Goal: Information Seeking & Learning: Understand process/instructions

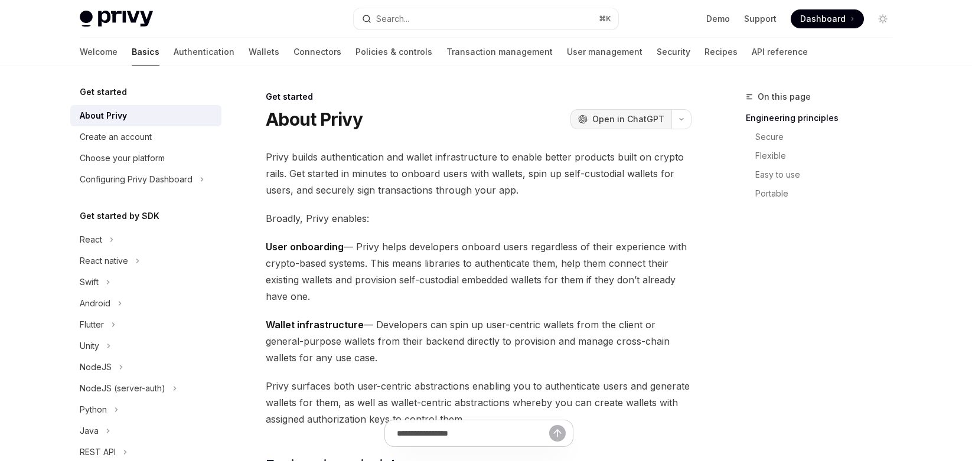
click at [617, 121] on span "Open in ChatGPT" at bounding box center [628, 119] width 72 height 12
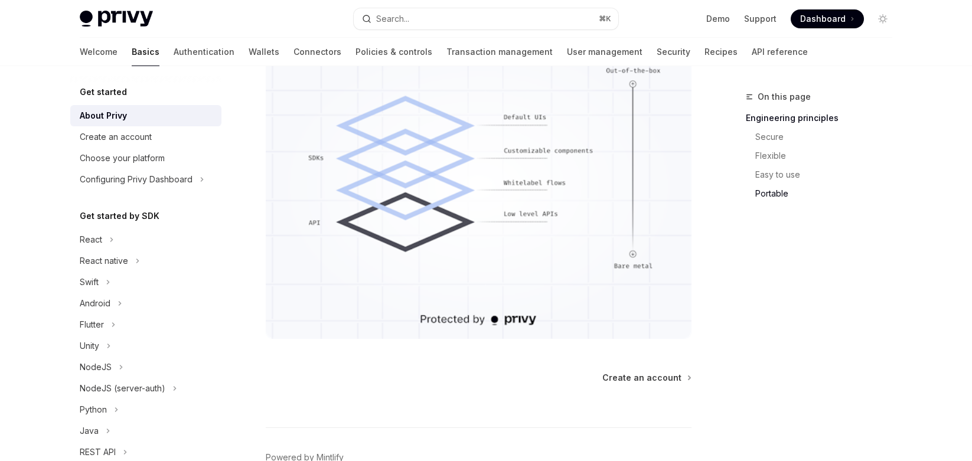
scroll to position [1098, 0]
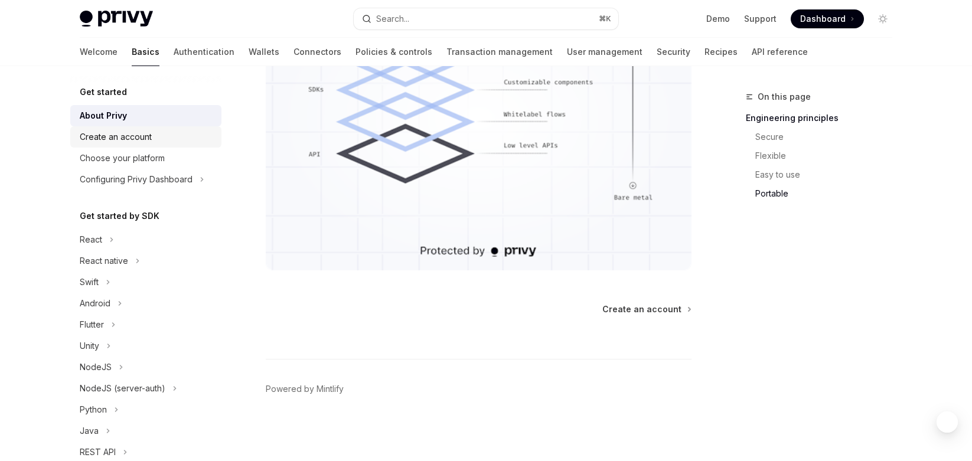
click at [156, 138] on div "Create an account" at bounding box center [147, 137] width 135 height 14
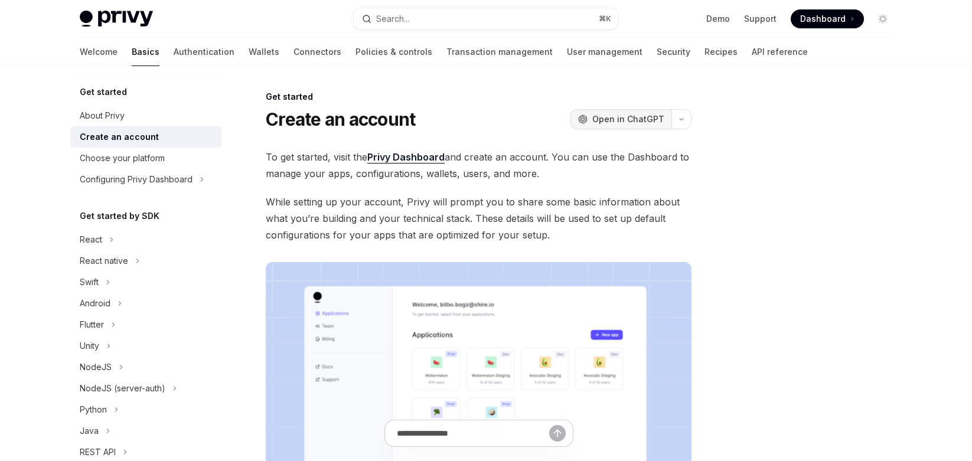
click at [651, 122] on span "Open in ChatGPT" at bounding box center [628, 119] width 72 height 12
click at [178, 165] on link "Choose your platform" at bounding box center [145, 158] width 151 height 21
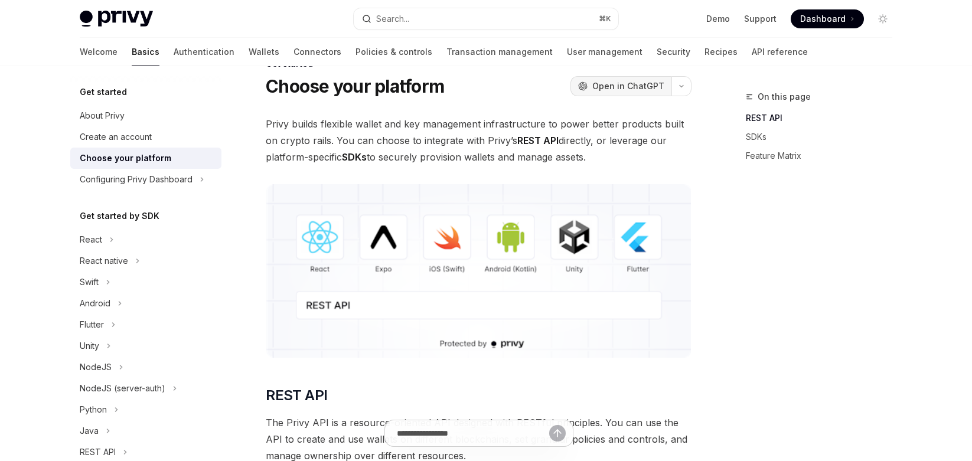
scroll to position [19, 0]
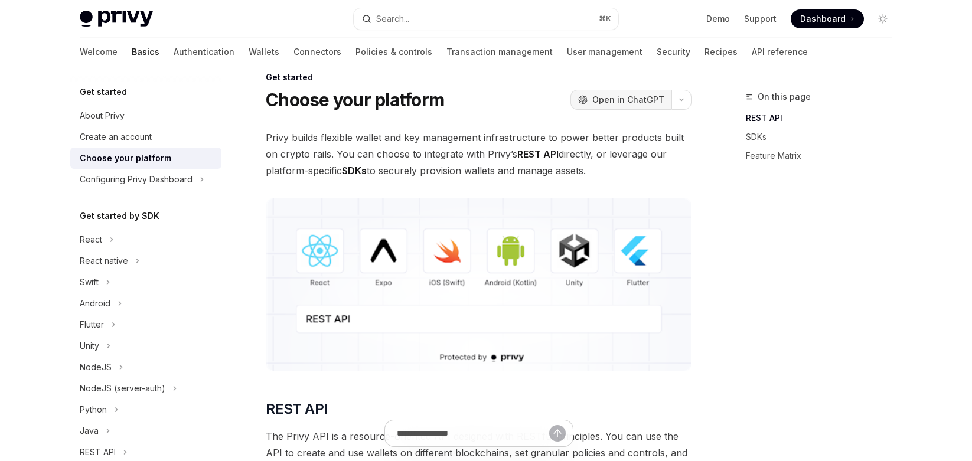
click at [604, 92] on button "OpenAI Open in ChatGPT" at bounding box center [620, 100] width 101 height 20
click at [186, 184] on div "Configuring Privy Dashboard" at bounding box center [136, 179] width 113 height 14
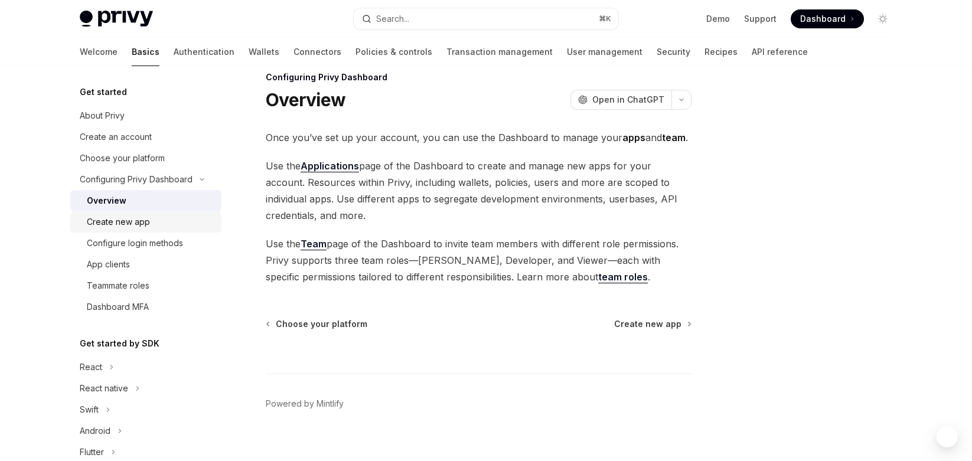
click at [156, 227] on div "Create new app" at bounding box center [150, 222] width 127 height 14
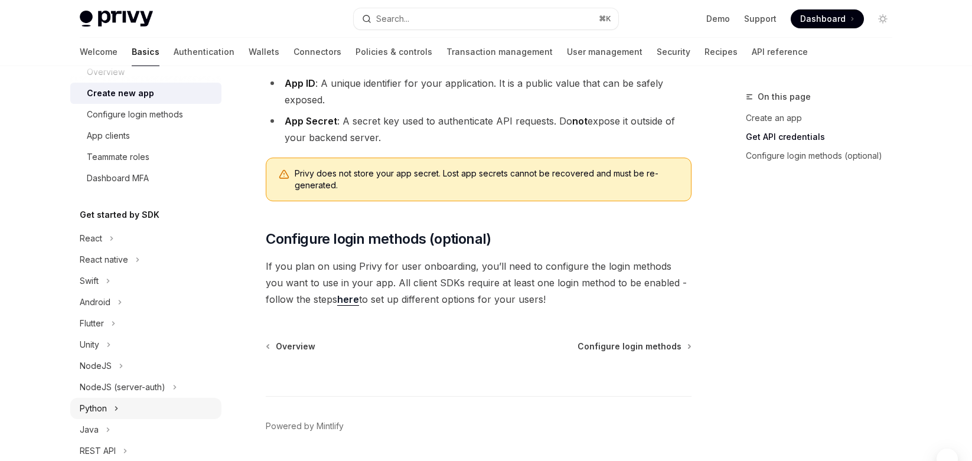
scroll to position [132, 0]
click at [160, 406] on button "Python" at bounding box center [145, 405] width 151 height 21
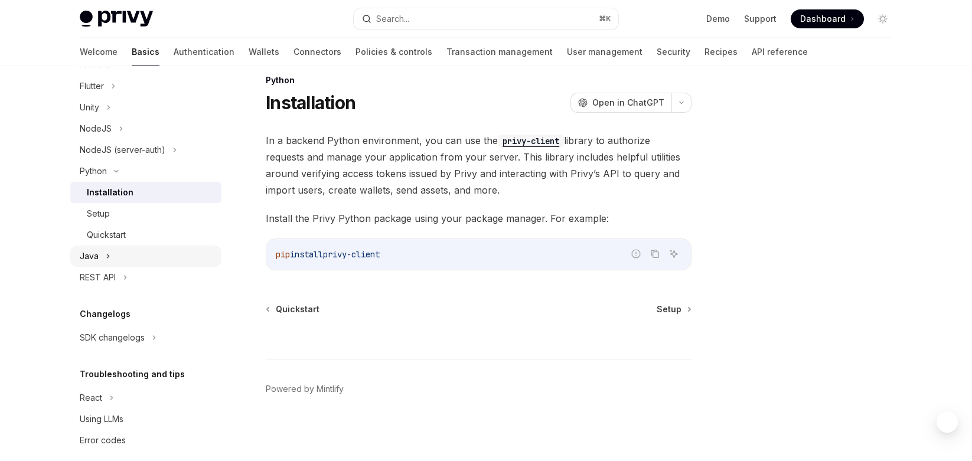
scroll to position [338, 0]
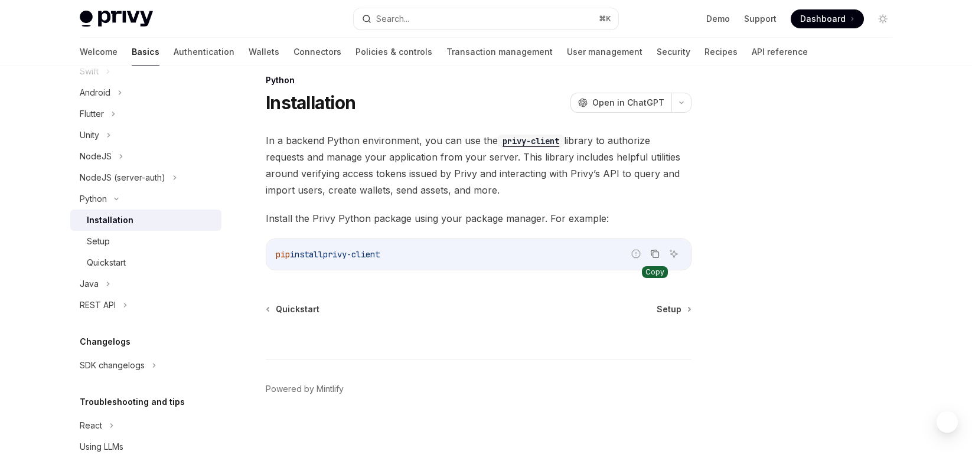
click at [652, 256] on icon "Copy the contents from the code block" at bounding box center [654, 253] width 9 height 9
click at [138, 250] on link "Setup" at bounding box center [145, 241] width 151 height 21
type textarea "*"
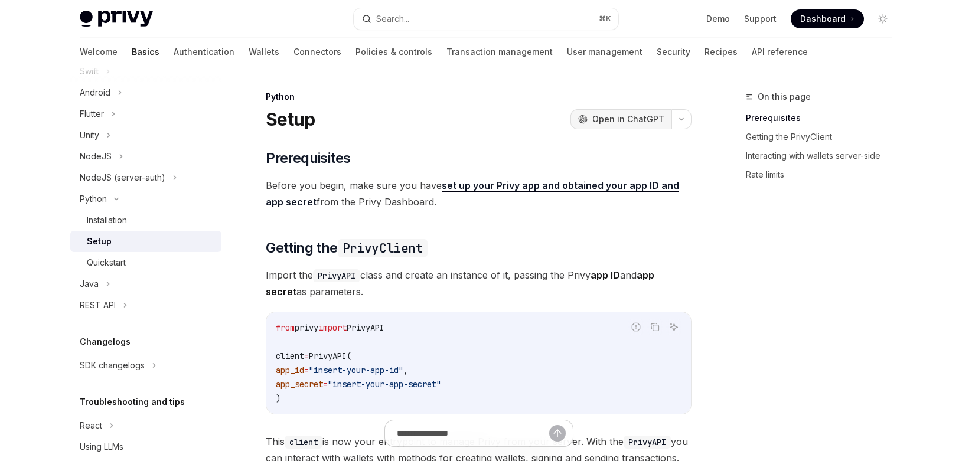
click at [632, 117] on span "Open in ChatGPT" at bounding box center [628, 119] width 72 height 12
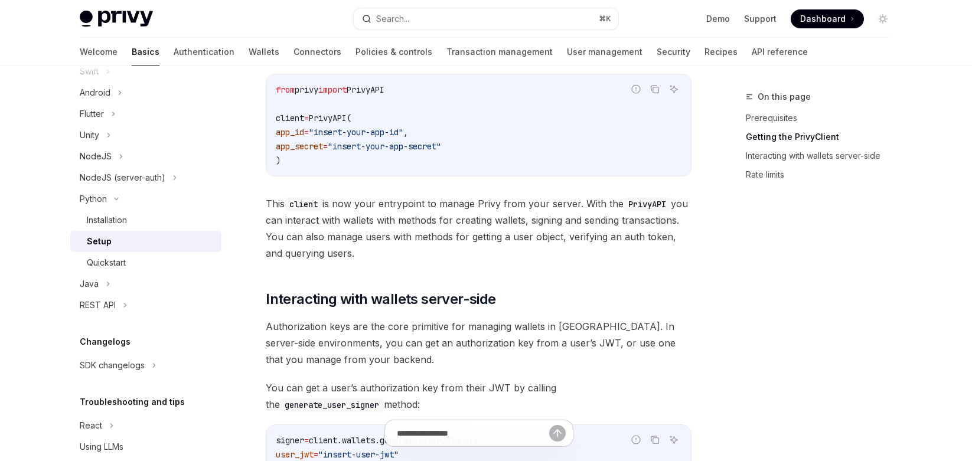
scroll to position [237, 0]
click at [648, 88] on button "Copy the contents from the code block" at bounding box center [654, 89] width 15 height 15
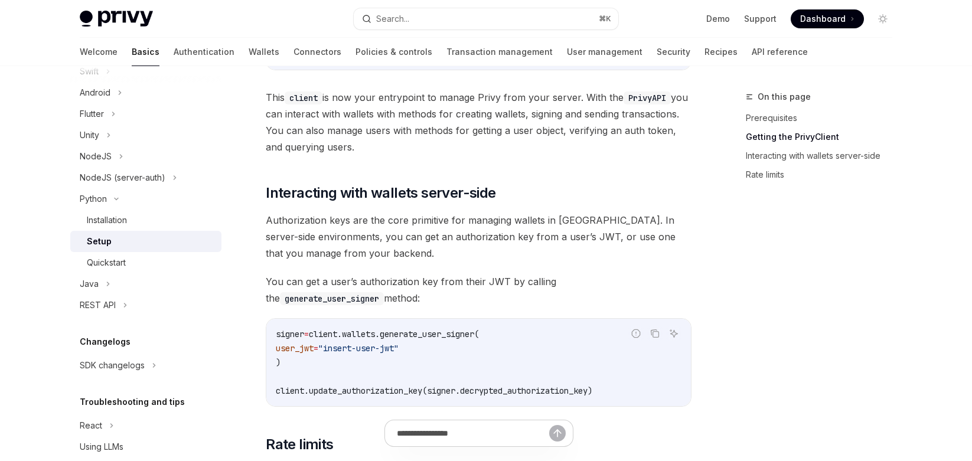
scroll to position [345, 0]
click at [653, 335] on icon "Copy the contents from the code block" at bounding box center [654, 332] width 9 height 9
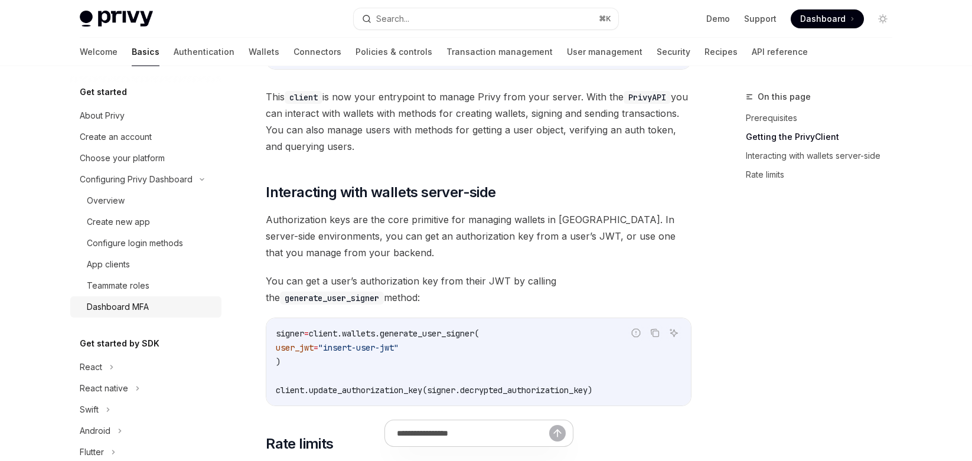
click at [159, 306] on div "Dashboard MFA" at bounding box center [150, 307] width 127 height 14
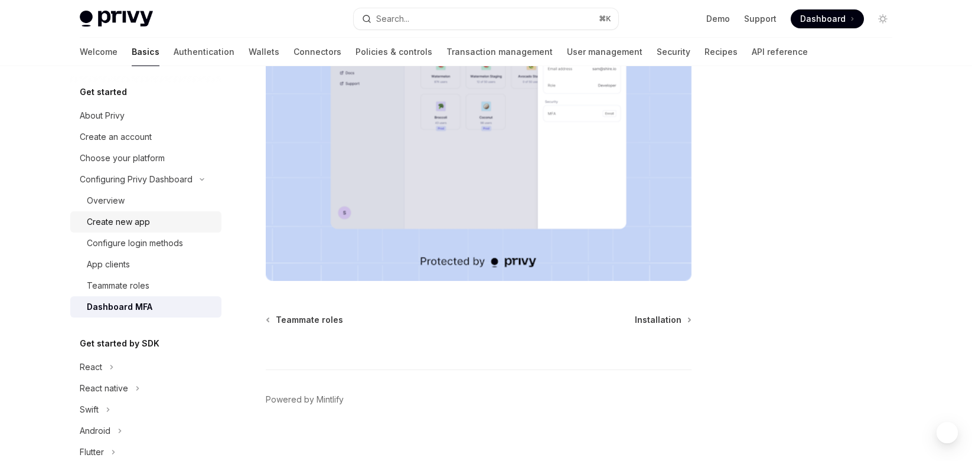
scroll to position [268, 0]
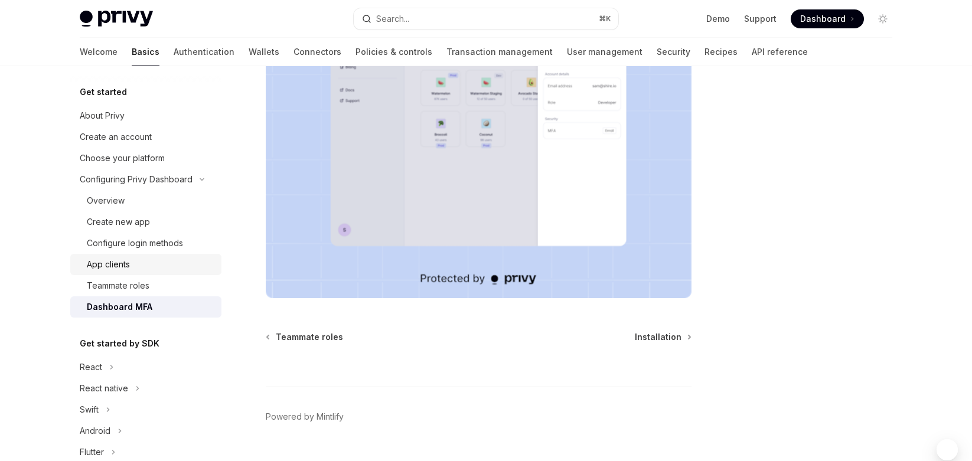
click at [135, 273] on link "App clients" at bounding box center [145, 264] width 151 height 21
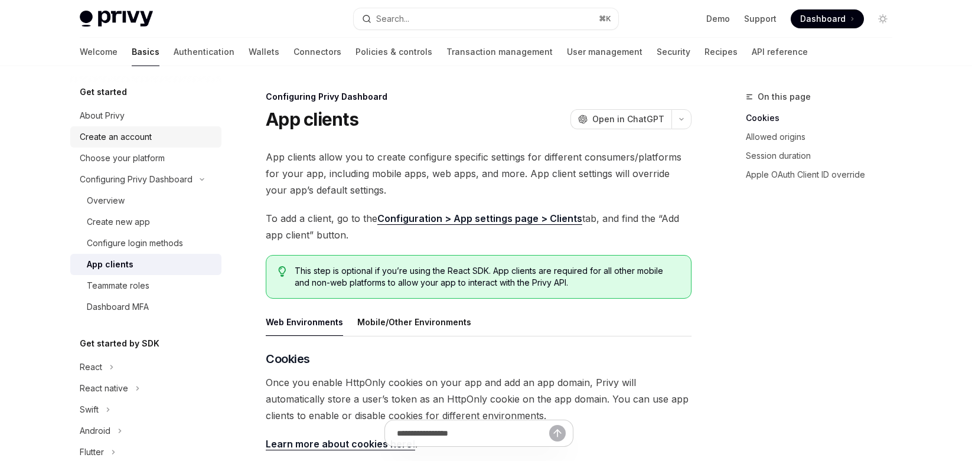
click at [156, 140] on div "Create an account" at bounding box center [147, 137] width 135 height 14
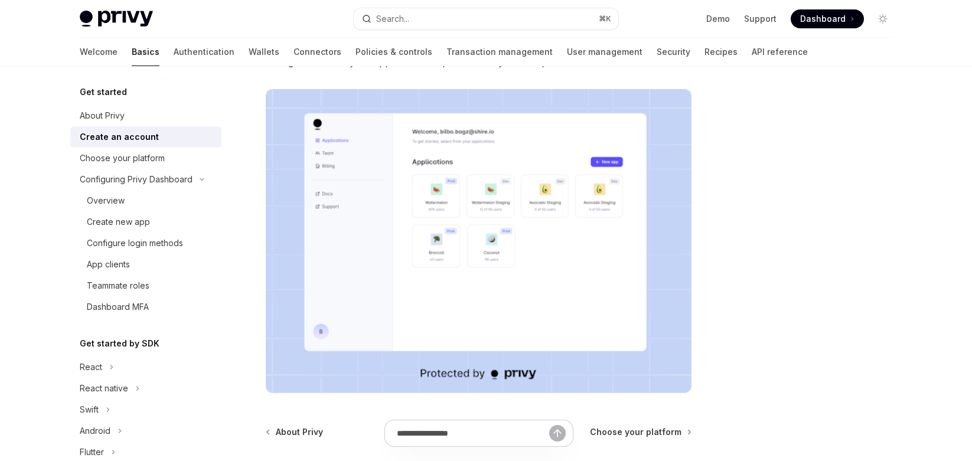
scroll to position [160, 0]
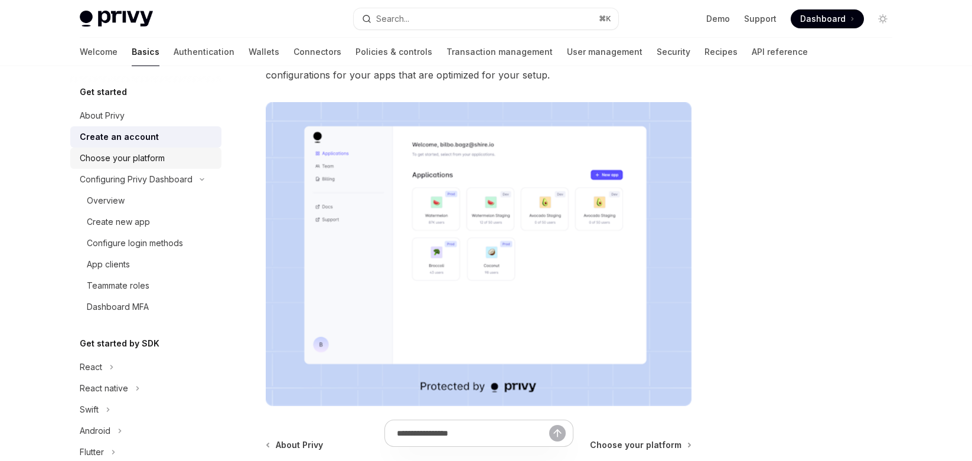
click at [146, 162] on div "Choose your platform" at bounding box center [122, 158] width 85 height 14
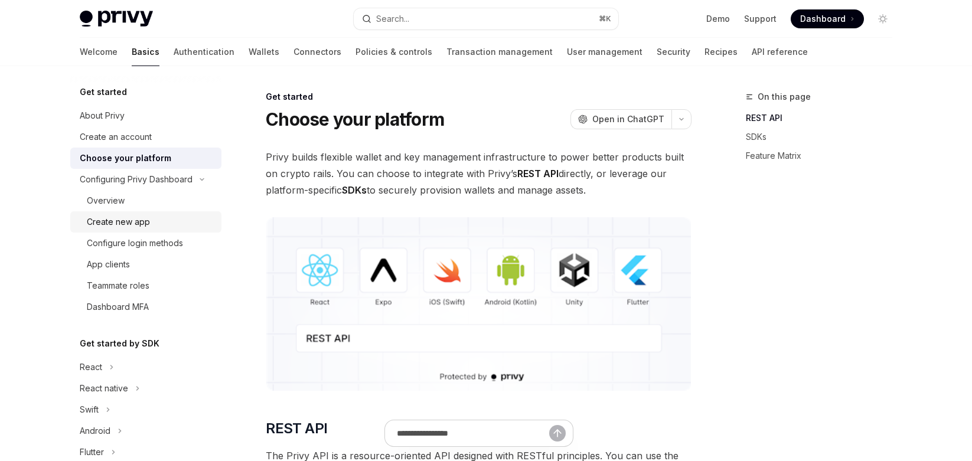
click at [151, 223] on div "Create new app" at bounding box center [150, 222] width 127 height 14
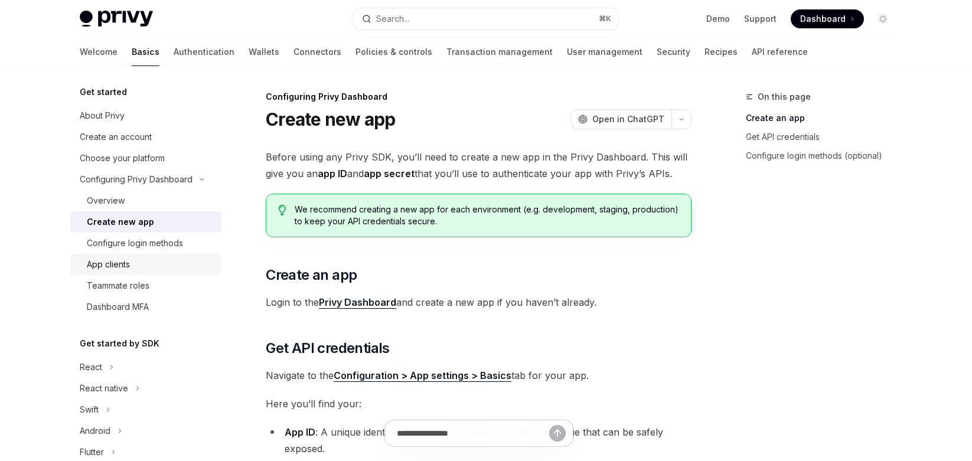
click at [172, 261] on div "App clients" at bounding box center [150, 264] width 127 height 14
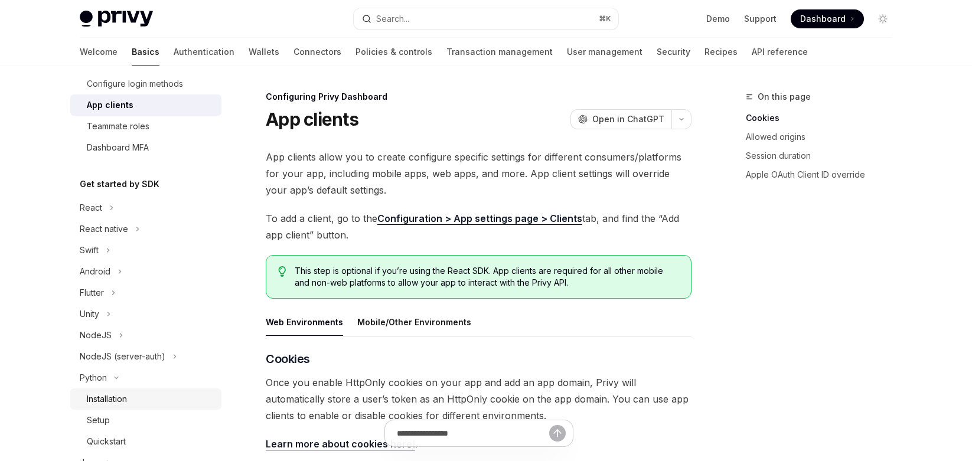
scroll to position [170, 0]
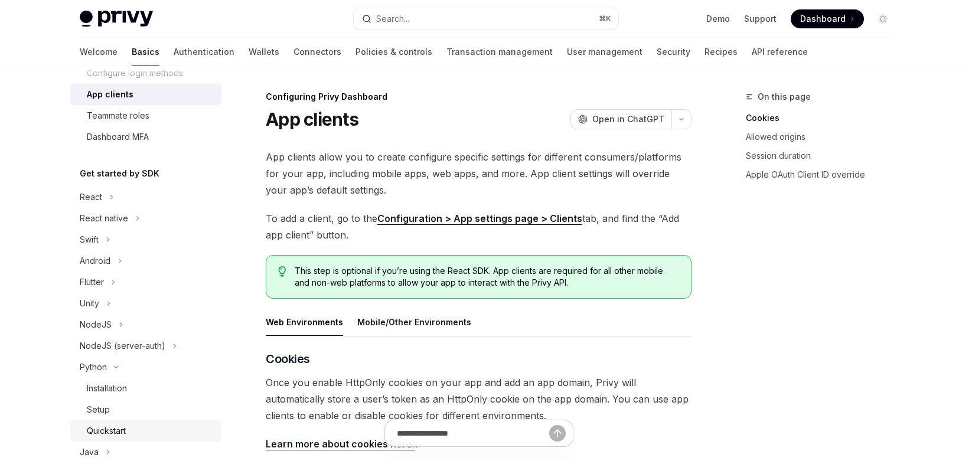
click at [146, 427] on div "Quickstart" at bounding box center [150, 431] width 127 height 14
type textarea "*"
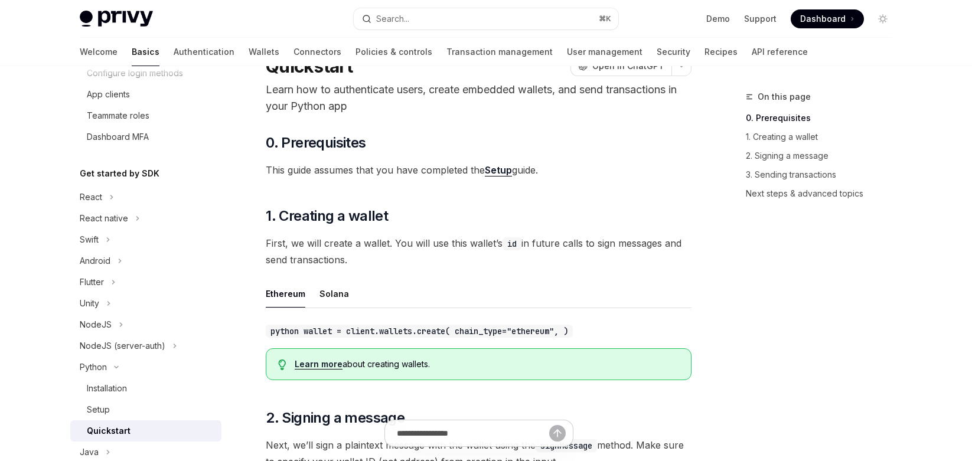
scroll to position [54, 0]
click at [483, 329] on code "python wallet = client.wallets.create( chain_type="ethereum", )" at bounding box center [419, 329] width 307 height 13
copy code "chain_type"
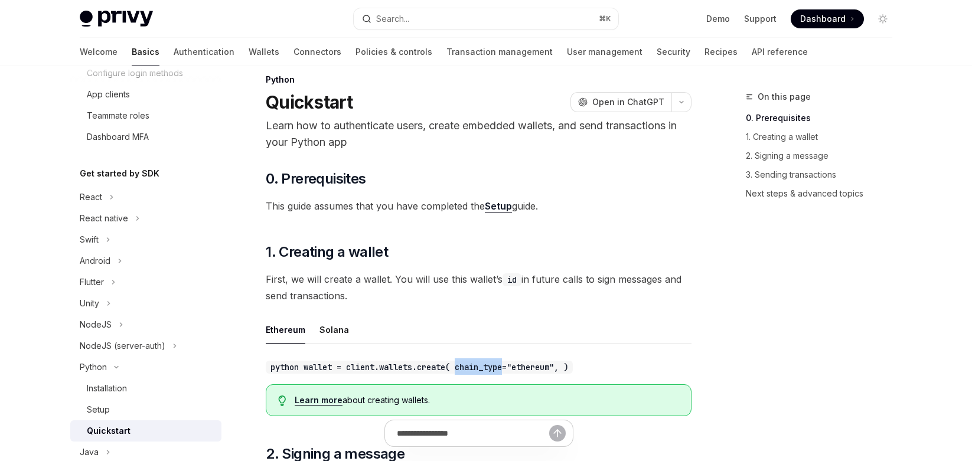
scroll to position [8, 0]
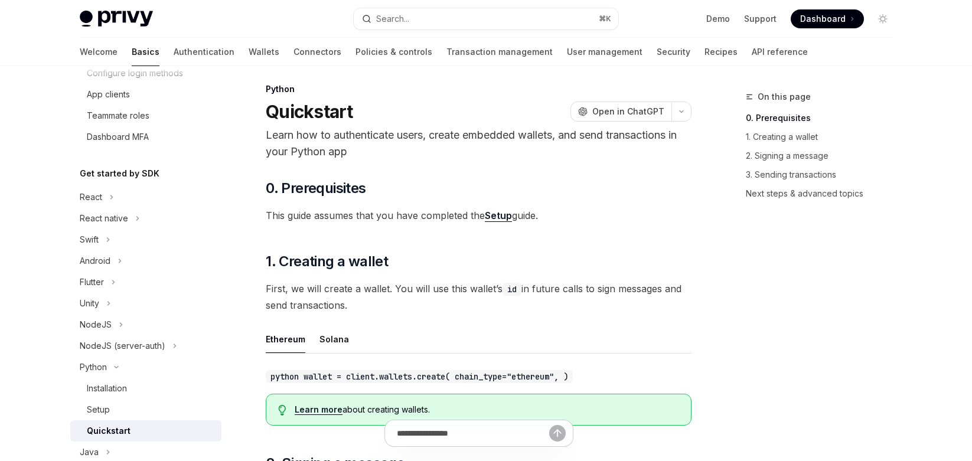
click at [542, 379] on code "python wallet = client.wallets.create( chain_type="ethereum", )" at bounding box center [419, 376] width 307 height 13
copy code "ethereum"
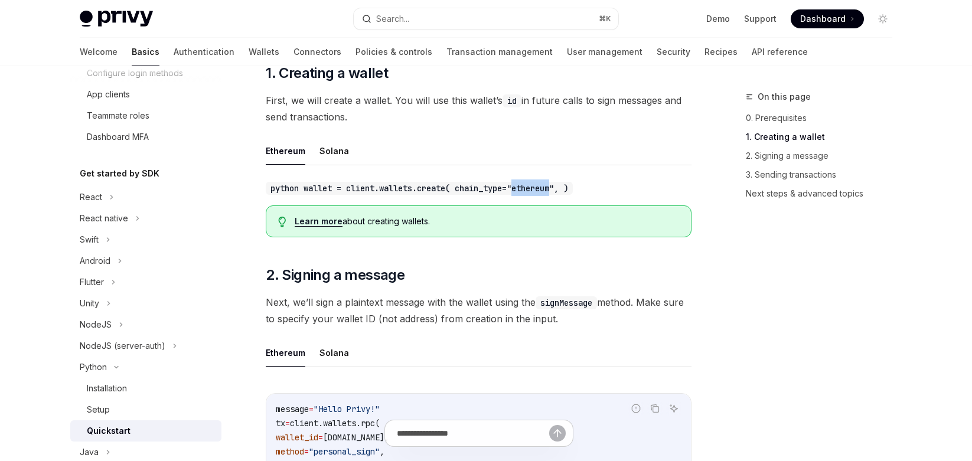
scroll to position [180, 0]
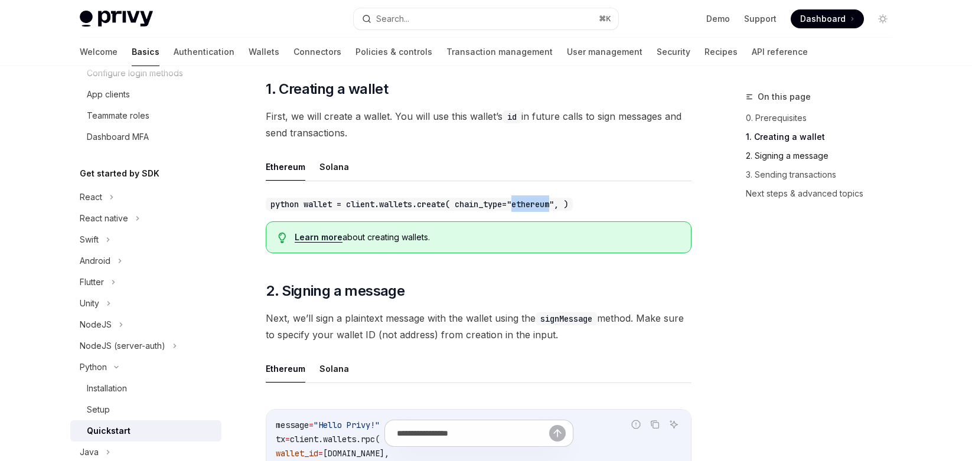
click at [795, 160] on link "2. Signing a message" at bounding box center [824, 155] width 156 height 19
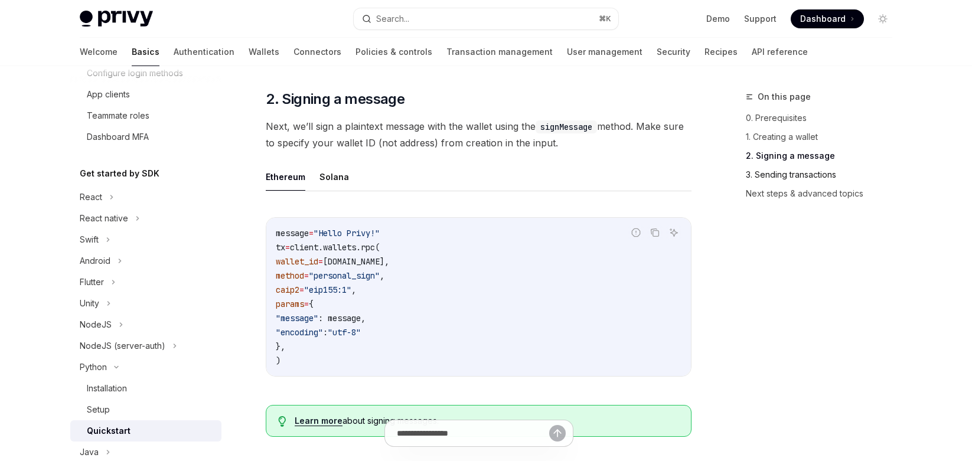
click at [796, 175] on link "3. Sending transactions" at bounding box center [824, 174] width 156 height 19
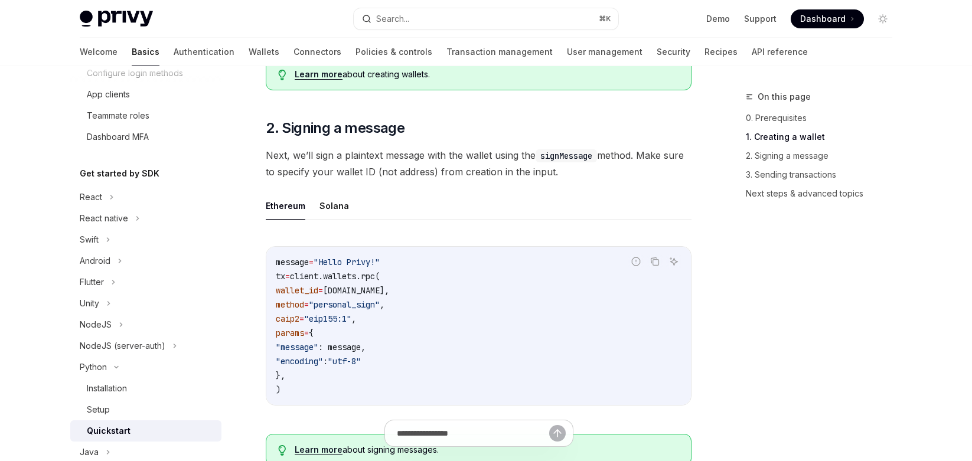
scroll to position [344, 0]
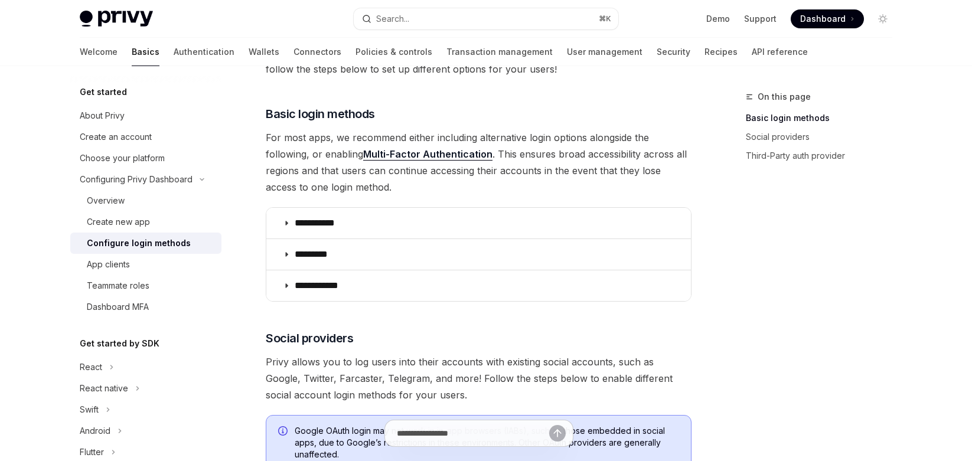
scroll to position [142, 0]
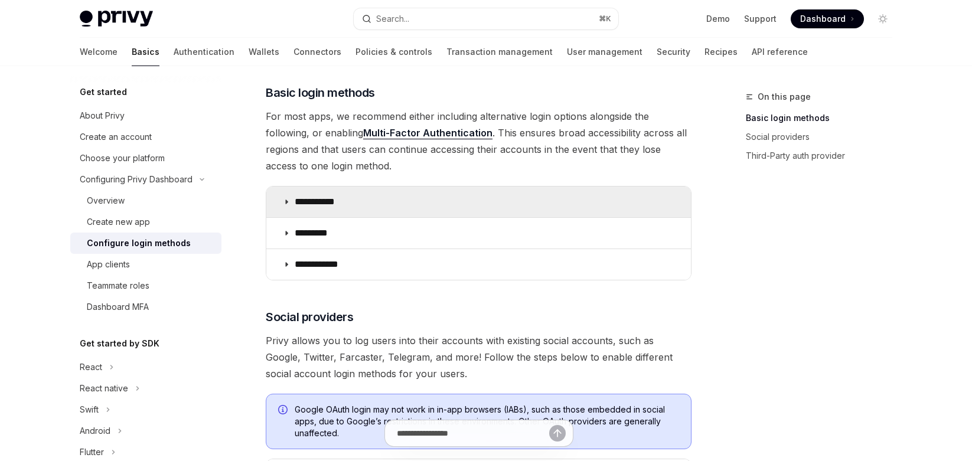
click at [356, 206] on summary "**********" at bounding box center [478, 202] width 424 height 31
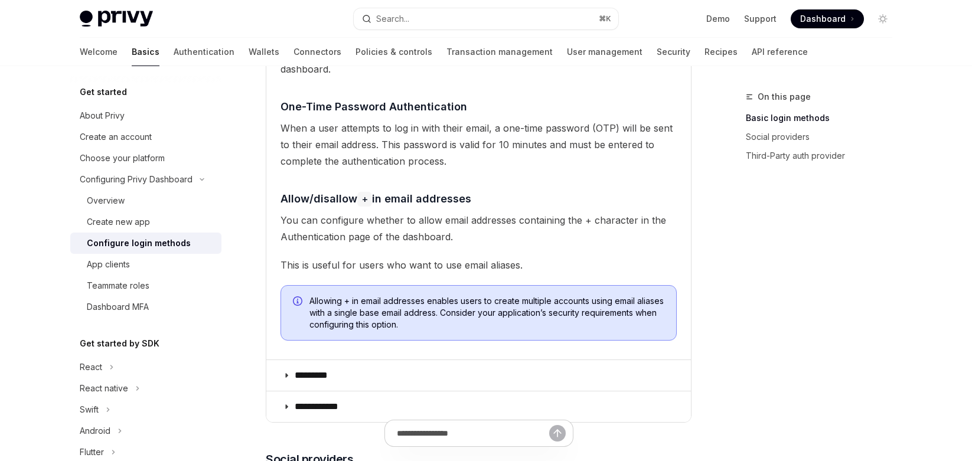
scroll to position [336, 0]
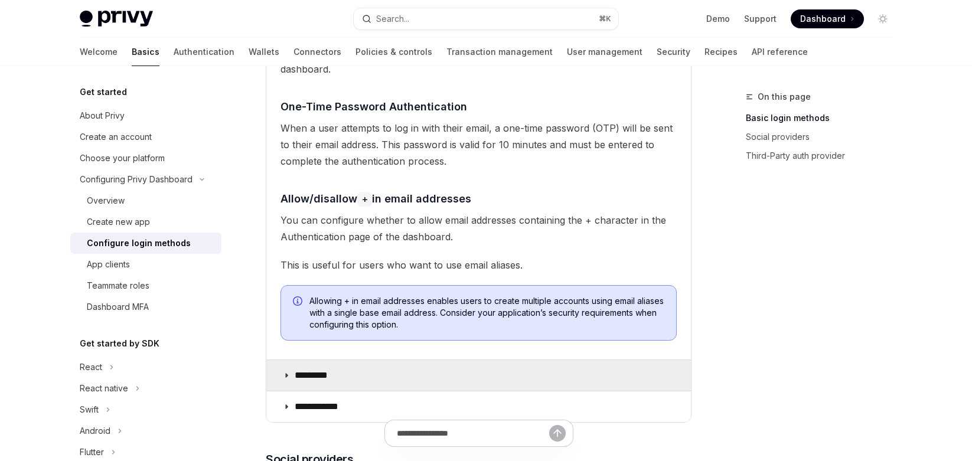
click at [363, 382] on summary "*********" at bounding box center [478, 375] width 424 height 31
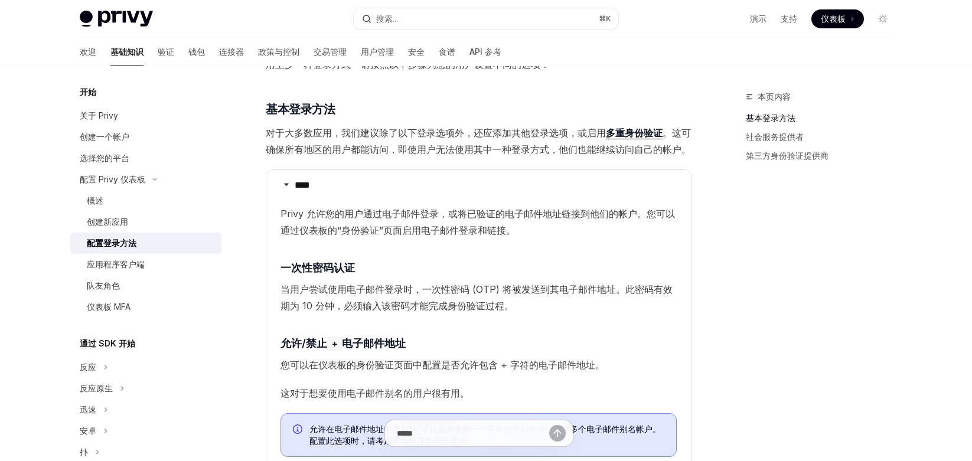
scroll to position [110, 0]
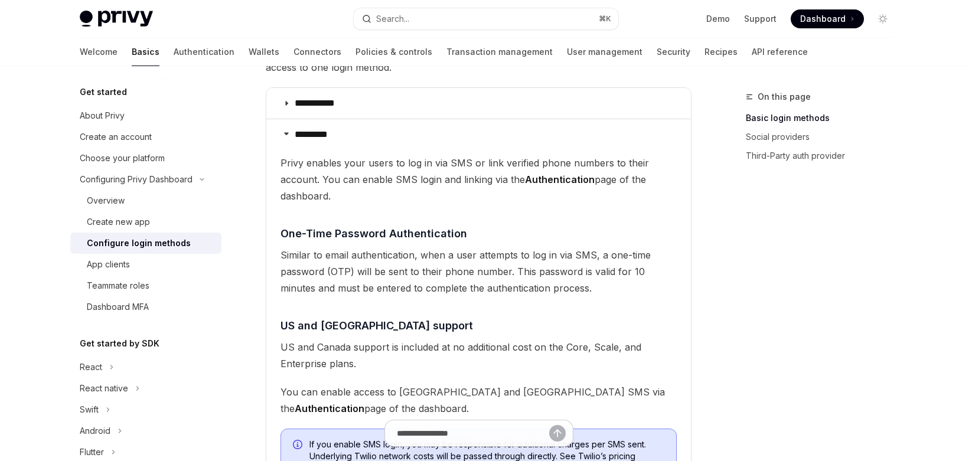
scroll to position [225, 0]
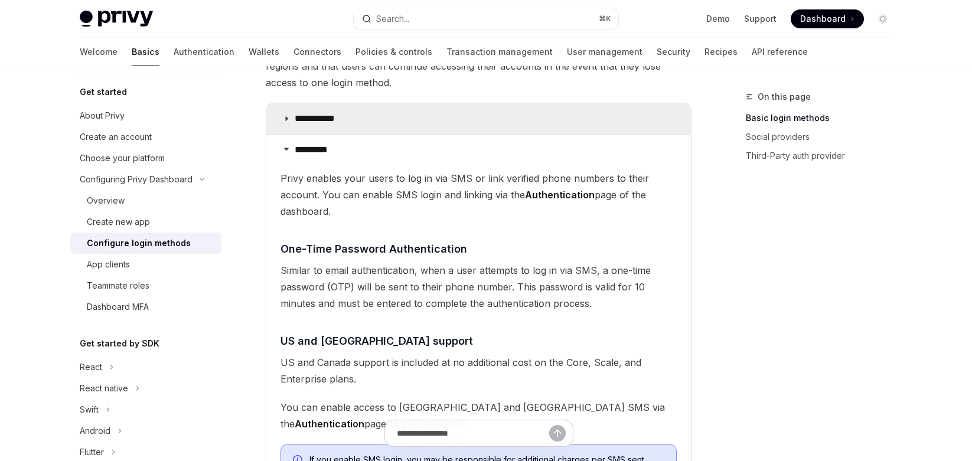
click at [297, 121] on p "**********" at bounding box center [319, 119] width 49 height 12
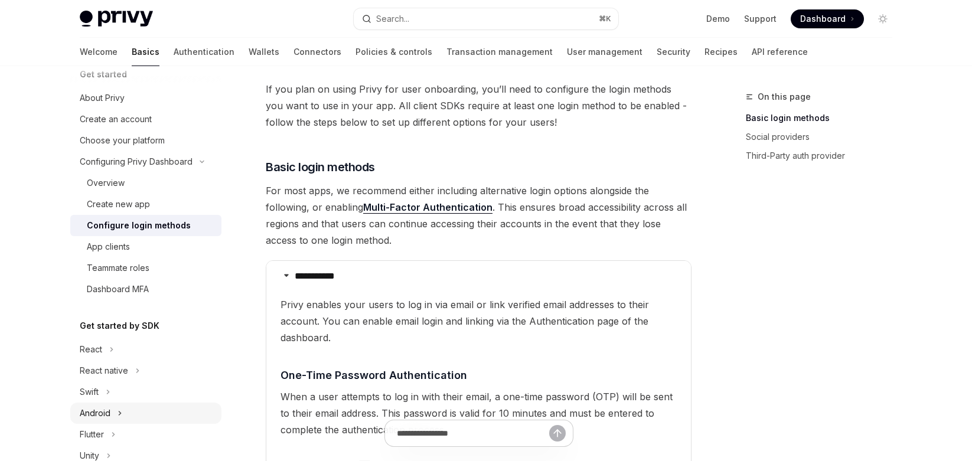
scroll to position [140, 0]
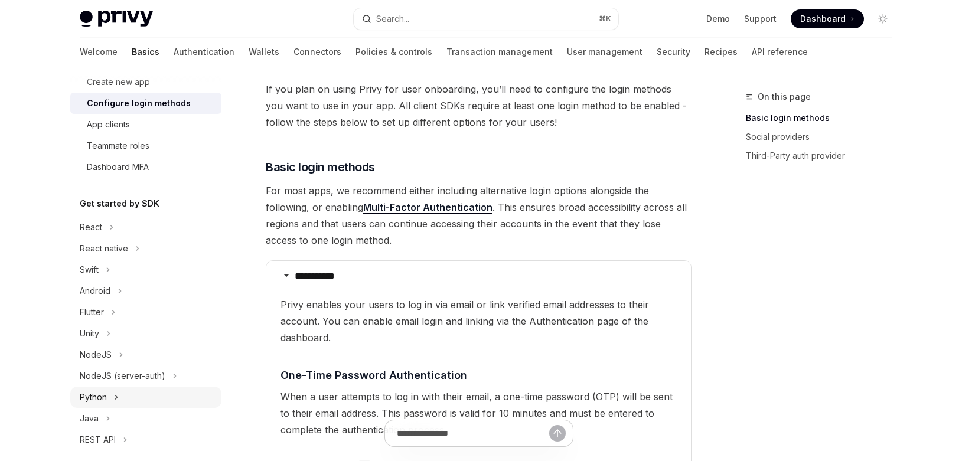
click at [120, 395] on button "Python" at bounding box center [145, 397] width 151 height 21
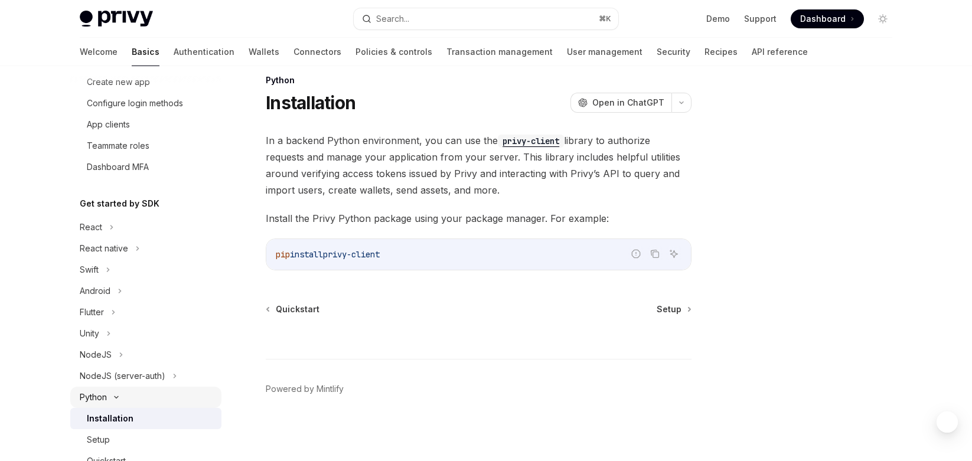
scroll to position [166, 0]
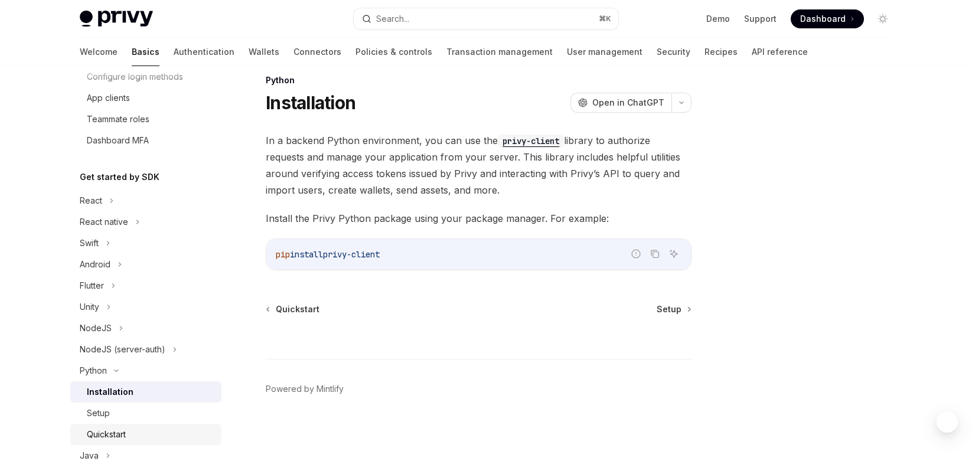
click at [127, 429] on div "Quickstart" at bounding box center [150, 434] width 127 height 14
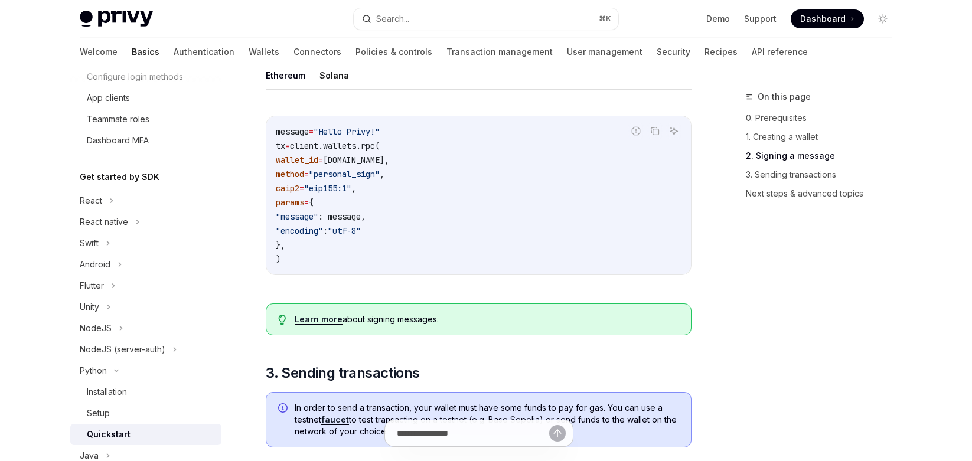
scroll to position [411, 0]
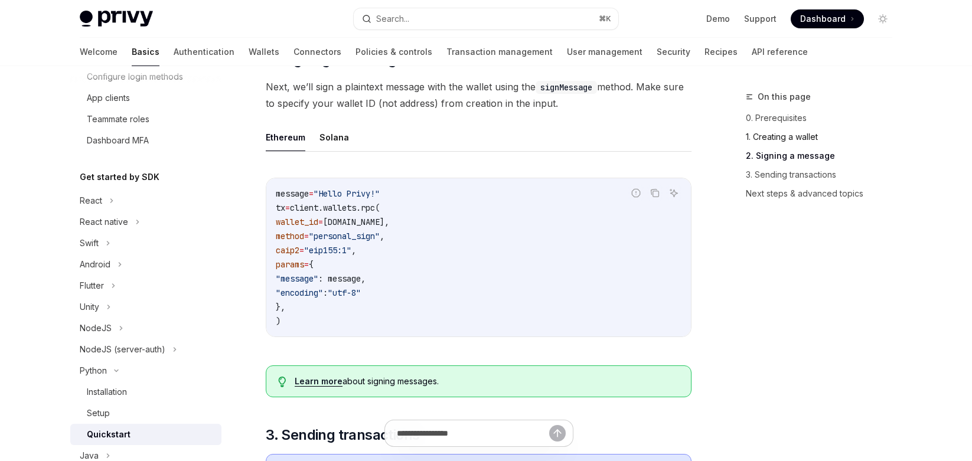
click at [775, 139] on link "1. Creating a wallet" at bounding box center [824, 136] width 156 height 19
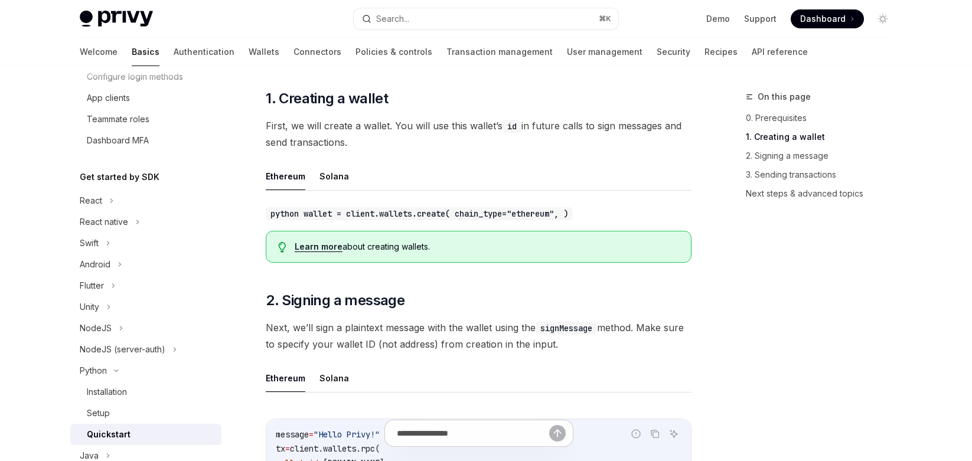
scroll to position [170, 0]
click at [302, 212] on code "python wallet = client.wallets.create( chain_type="ethereum", )" at bounding box center [419, 214] width 307 height 13
click at [335, 247] on link "Learn more" at bounding box center [319, 247] width 48 height 11
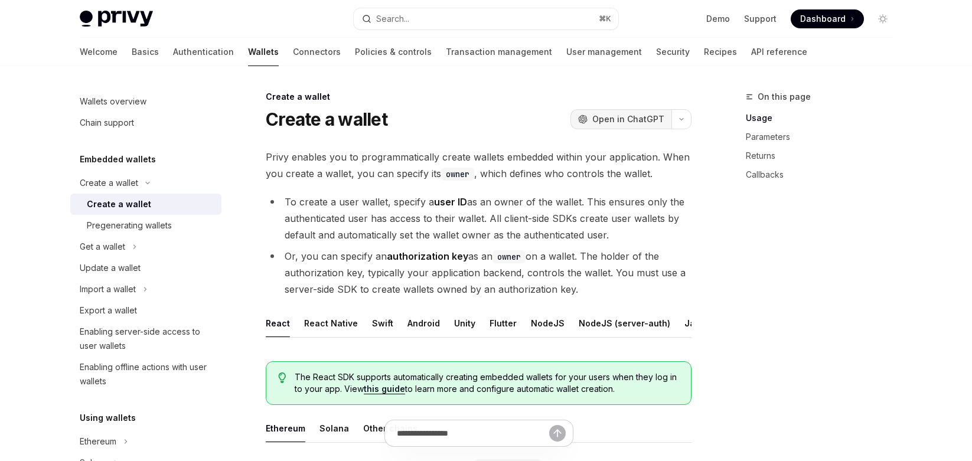
click at [650, 116] on span "Open in ChatGPT" at bounding box center [628, 119] width 72 height 12
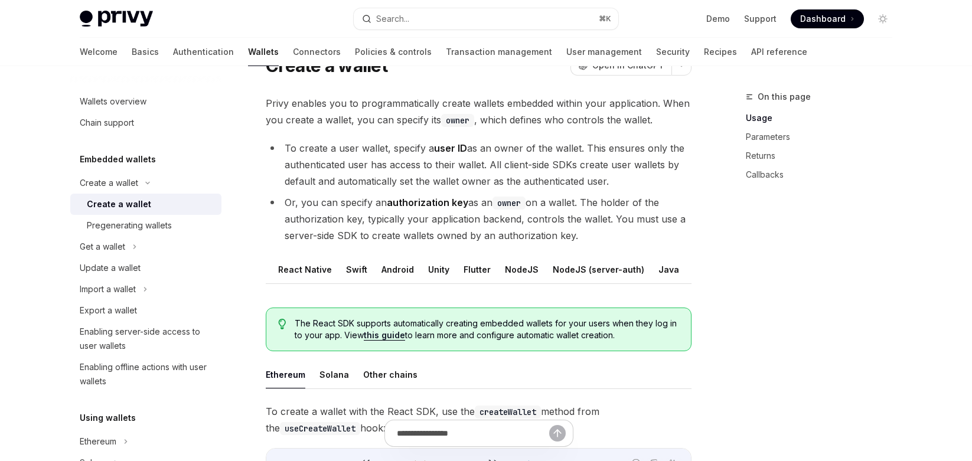
scroll to position [0, 48]
click at [671, 268] on button "REST API" at bounding box center [689, 270] width 37 height 28
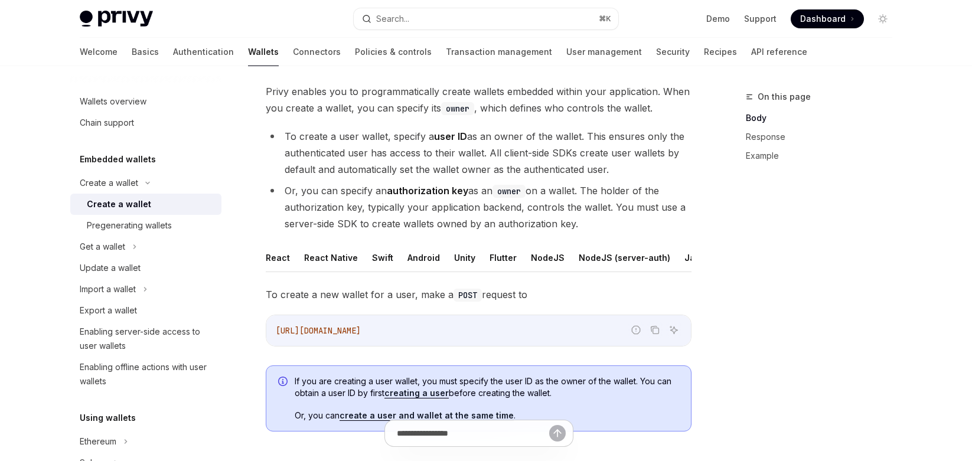
scroll to position [81, 0]
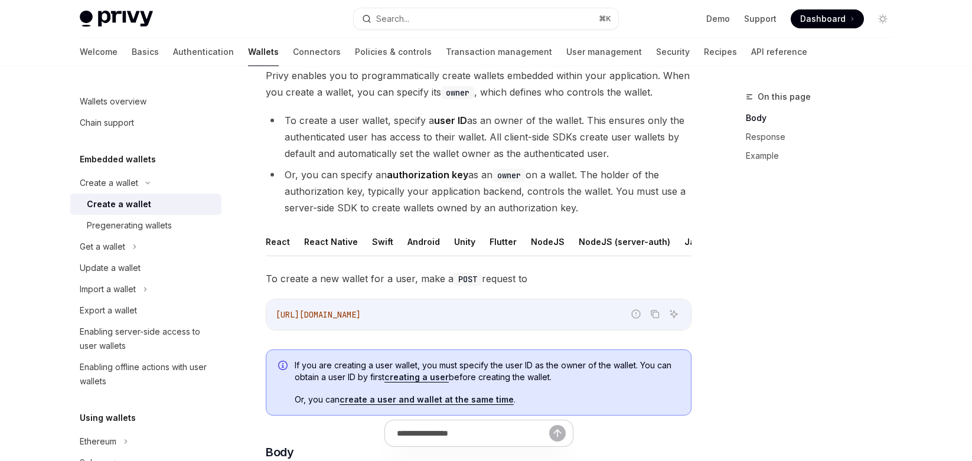
drag, startPoint x: 453, startPoint y: 265, endPoint x: 372, endPoint y: 266, distance: 80.3
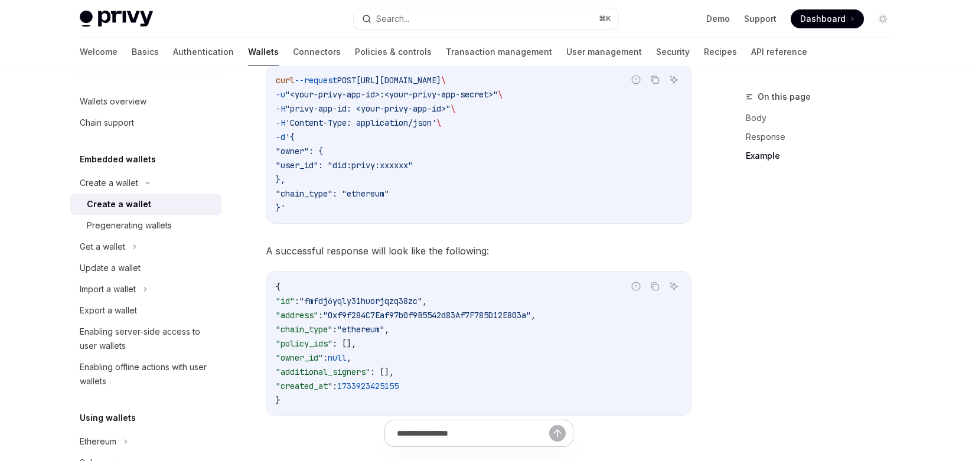
scroll to position [1635, 0]
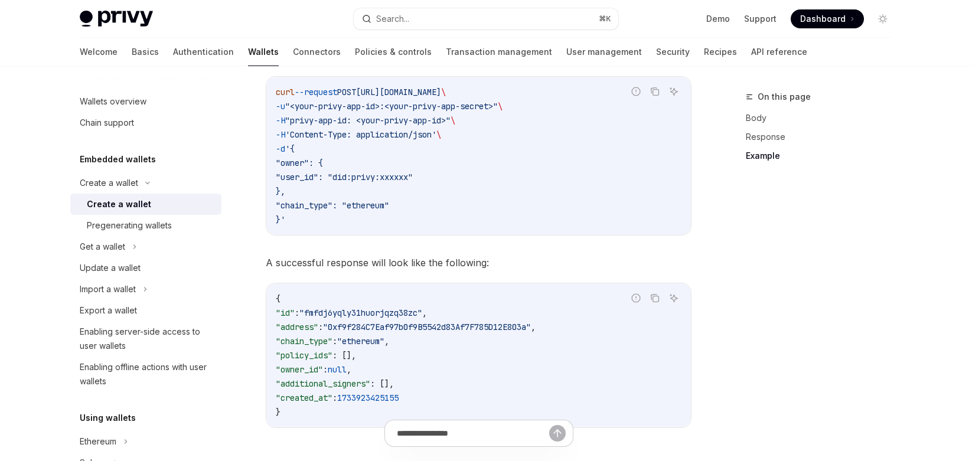
drag, startPoint x: 376, startPoint y: 185, endPoint x: 425, endPoint y: 185, distance: 49.0
click at [413, 182] on span ""user_id": "did:privy:xxxxxx"" at bounding box center [344, 177] width 137 height 11
copy span "did:privy:"
click at [155, 290] on button "Import a wallet" at bounding box center [145, 289] width 151 height 21
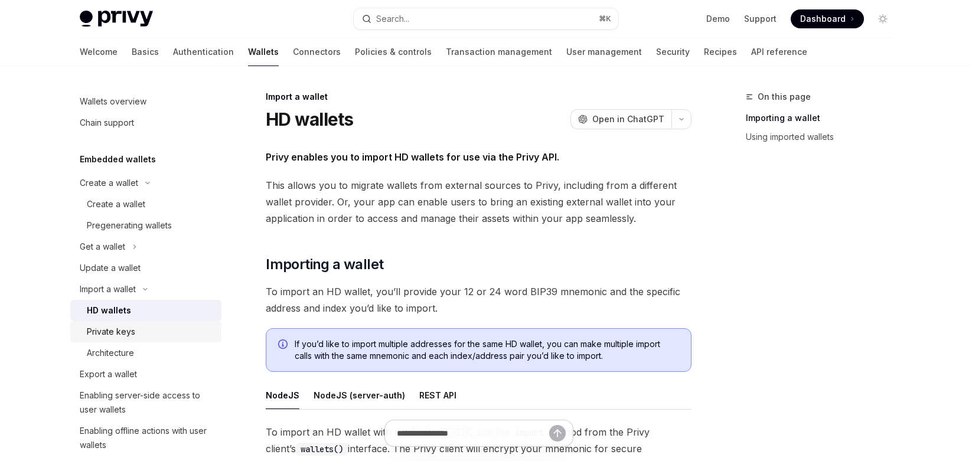
click at [156, 330] on div "Private keys" at bounding box center [150, 332] width 127 height 14
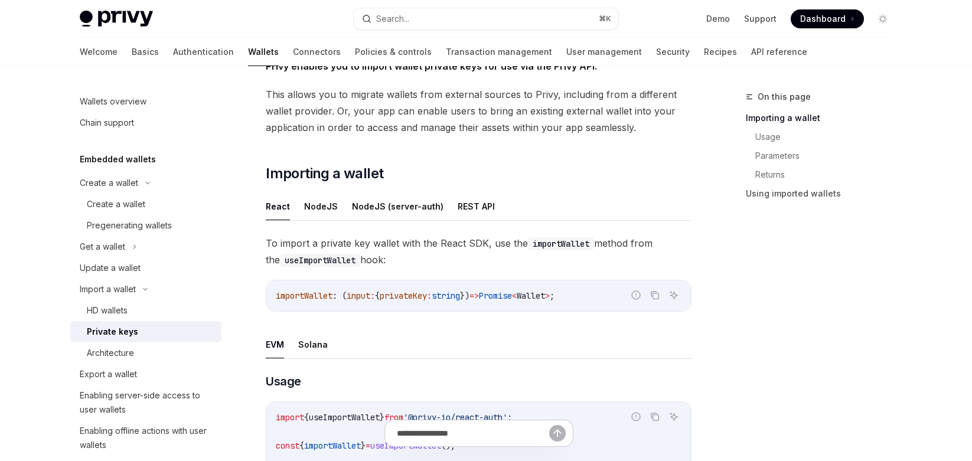
scroll to position [223, 0]
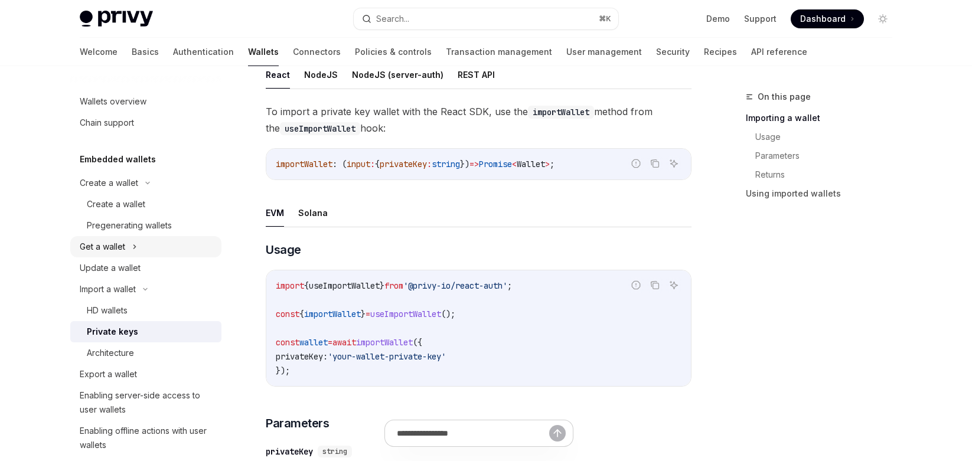
click at [129, 249] on button "Get a wallet" at bounding box center [145, 246] width 151 height 21
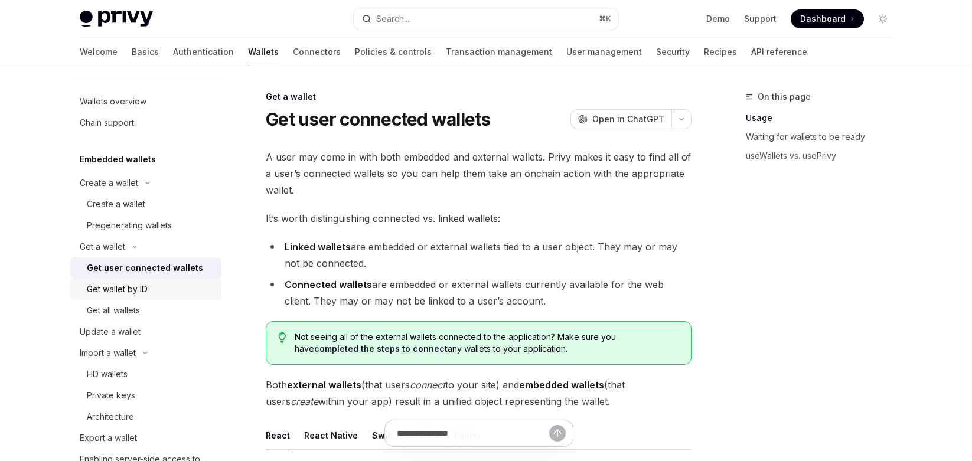
click at [136, 293] on div "Get wallet by ID" at bounding box center [117, 289] width 61 height 14
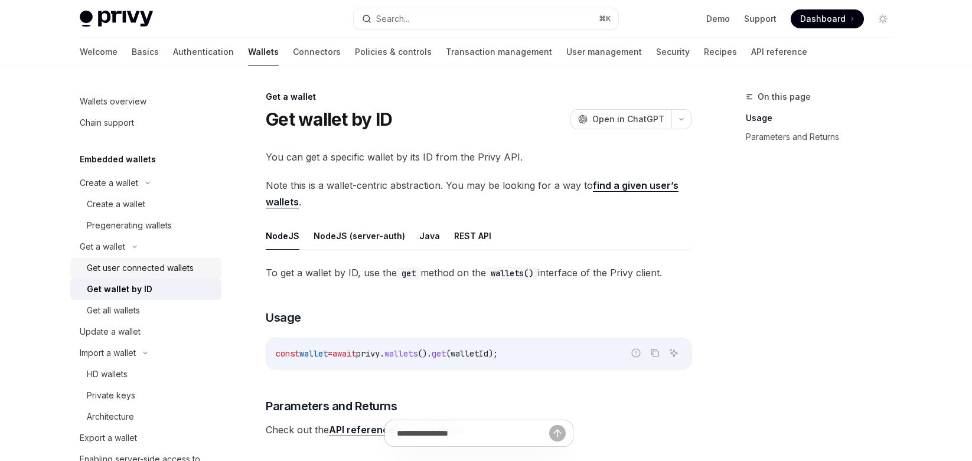
click at [117, 274] on div "Get user connected wallets" at bounding box center [140, 268] width 107 height 14
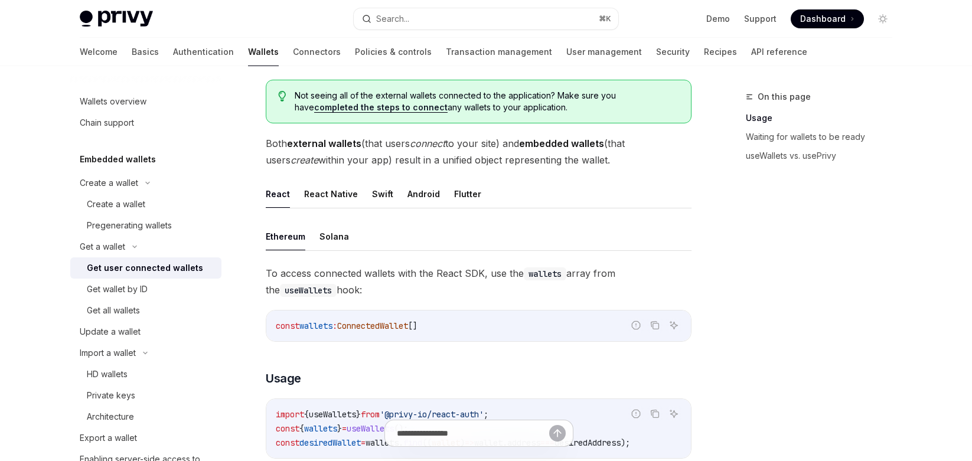
scroll to position [277, 0]
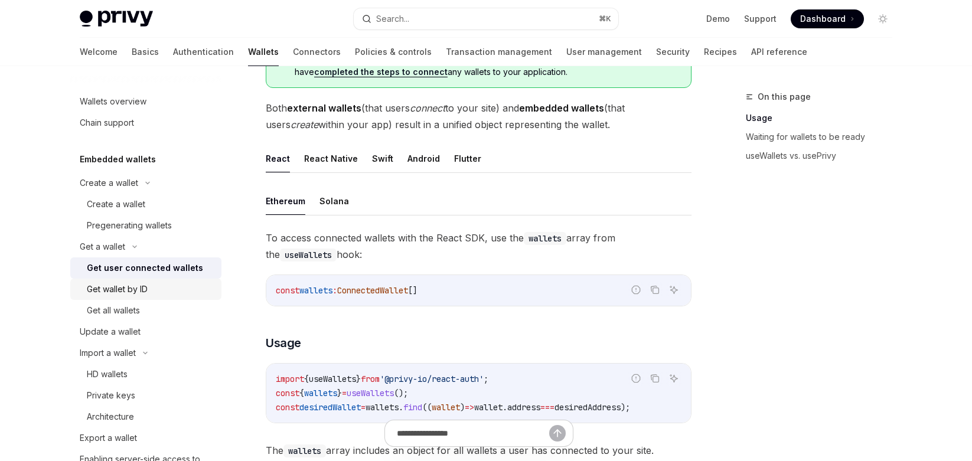
click at [141, 293] on div "Get wallet by ID" at bounding box center [117, 289] width 61 height 14
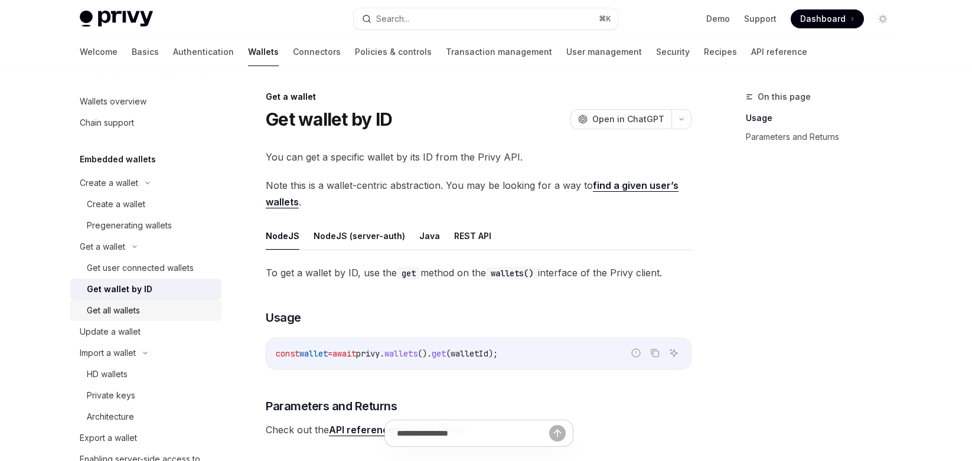
click at [138, 311] on div "Get all wallets" at bounding box center [113, 310] width 53 height 14
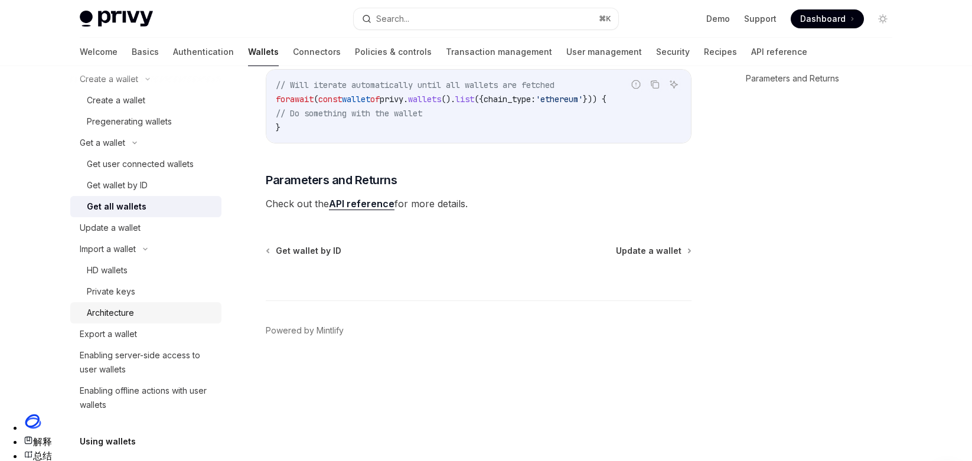
scroll to position [241, 0]
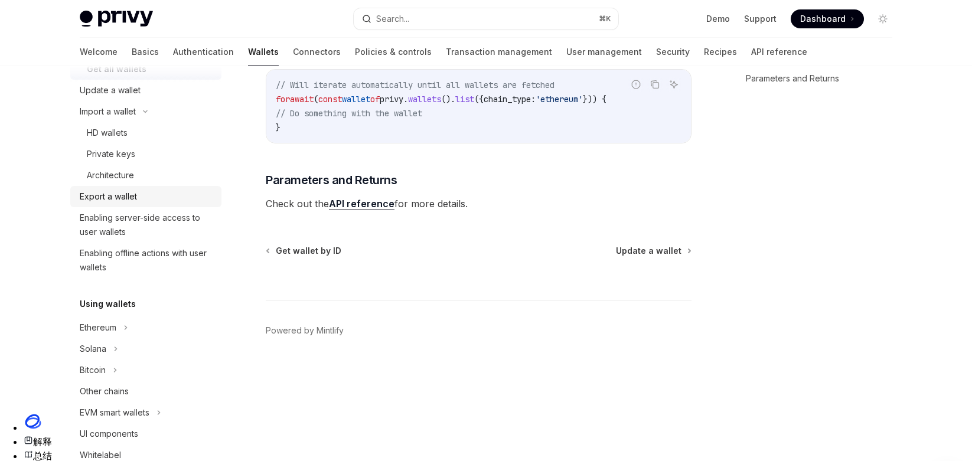
click at [124, 197] on div "Export a wallet" at bounding box center [108, 196] width 57 height 14
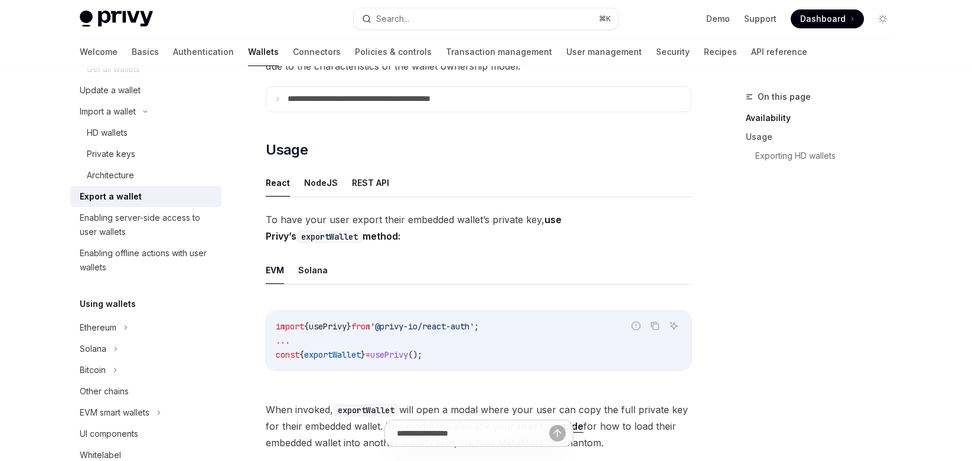
scroll to position [151, 0]
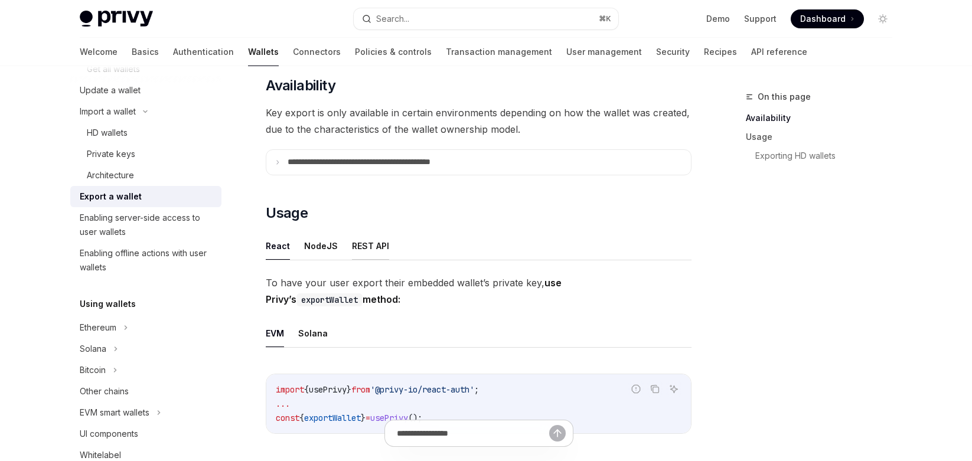
click at [375, 246] on button "REST API" at bounding box center [370, 246] width 37 height 28
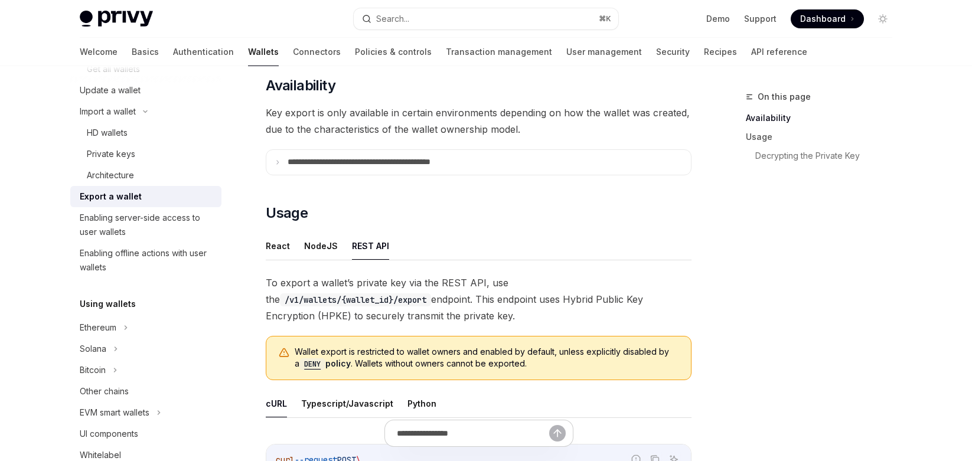
scroll to position [283, 0]
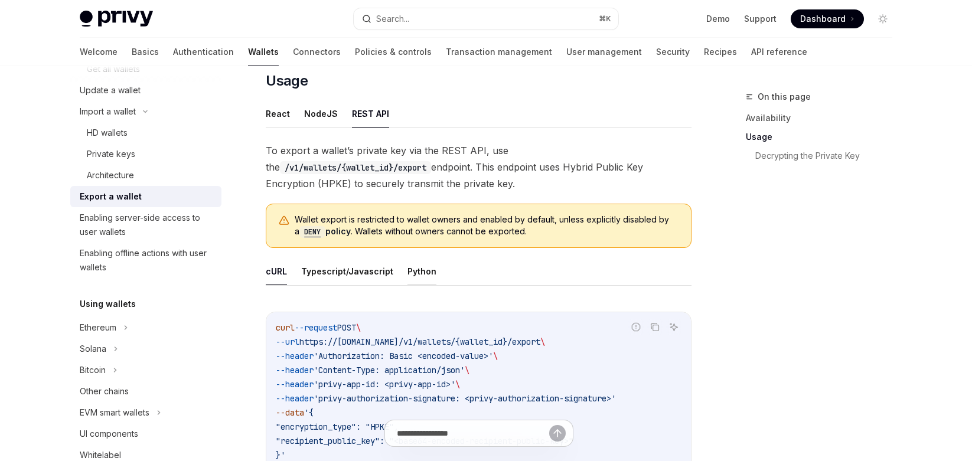
click at [419, 275] on button "Python" at bounding box center [421, 271] width 29 height 28
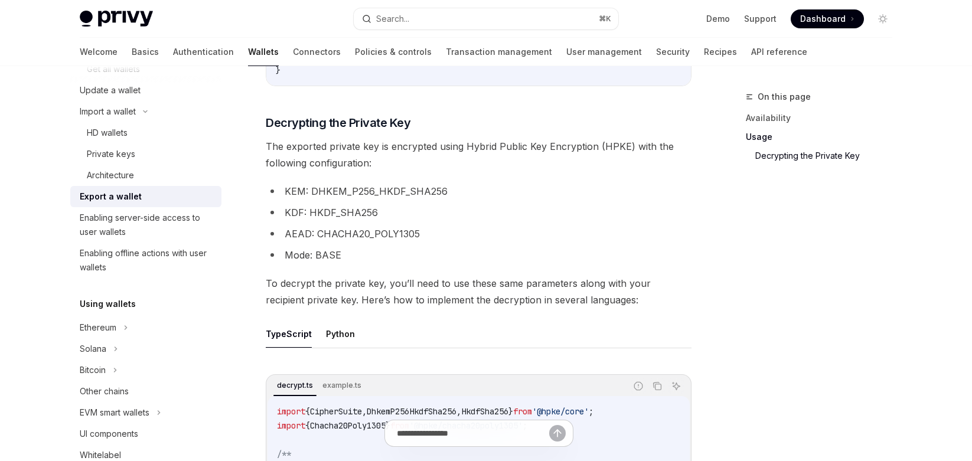
scroll to position [1186, 0]
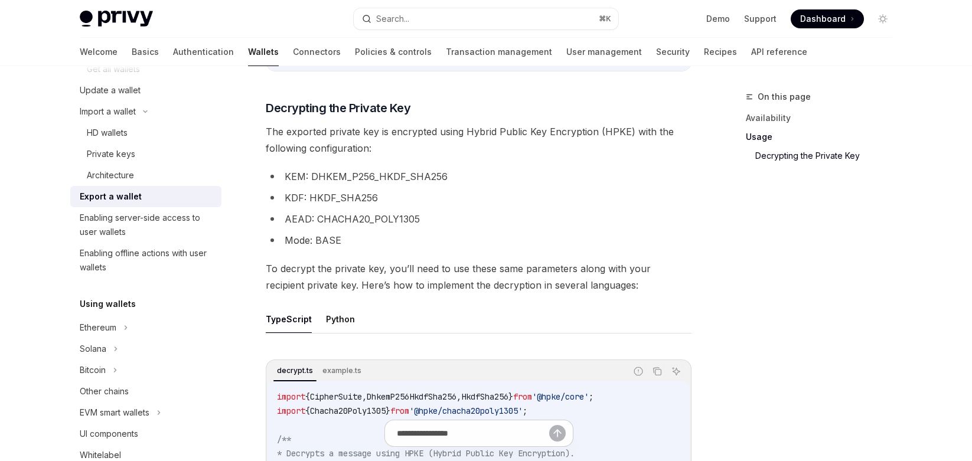
click at [359, 324] on ul "TypeScript Python" at bounding box center [479, 319] width 426 height 28
click at [346, 323] on button "Python" at bounding box center [340, 319] width 29 height 28
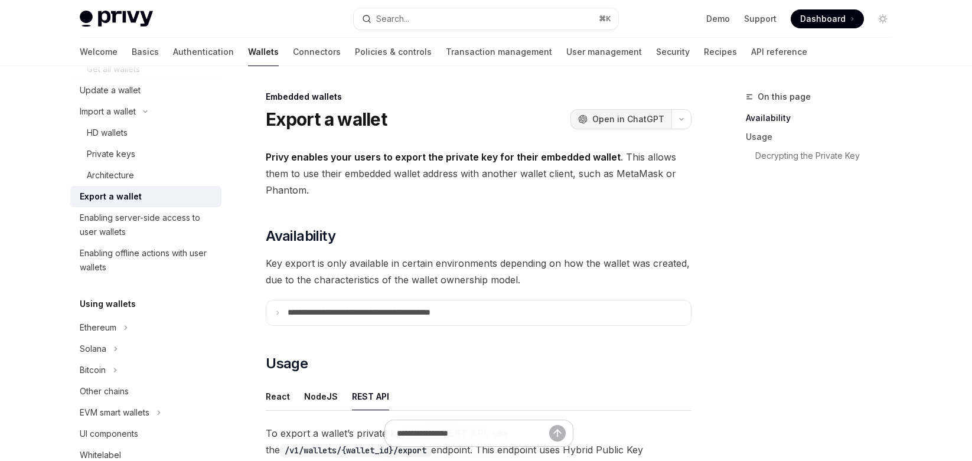
click at [646, 125] on span "Open in ChatGPT" at bounding box center [628, 119] width 72 height 12
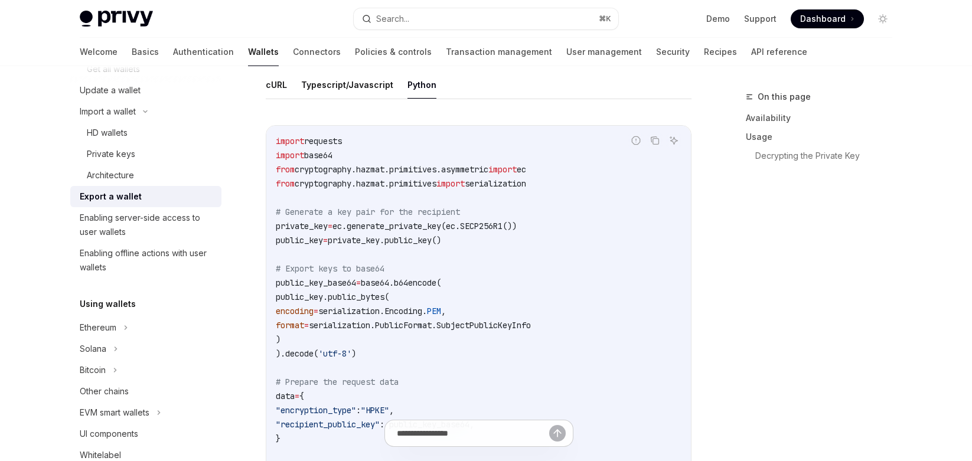
scroll to position [440, 0]
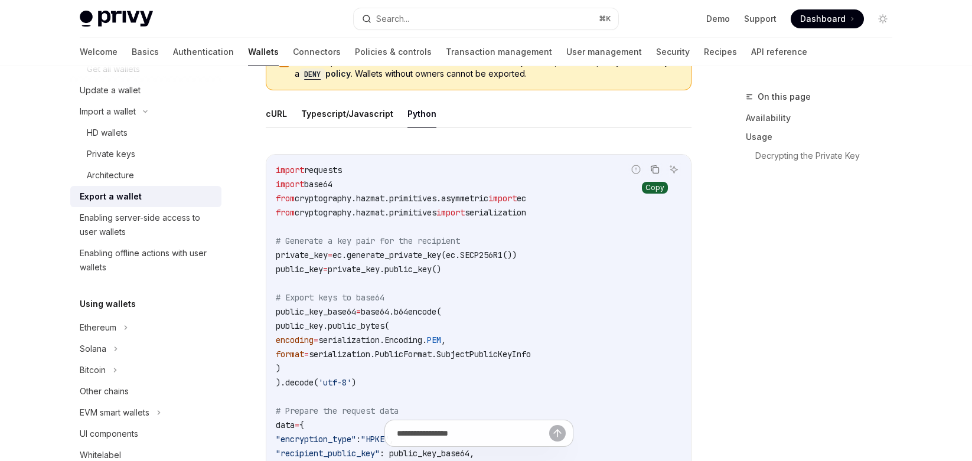
click at [654, 167] on icon "Copy the contents from the code block" at bounding box center [656, 170] width 6 height 6
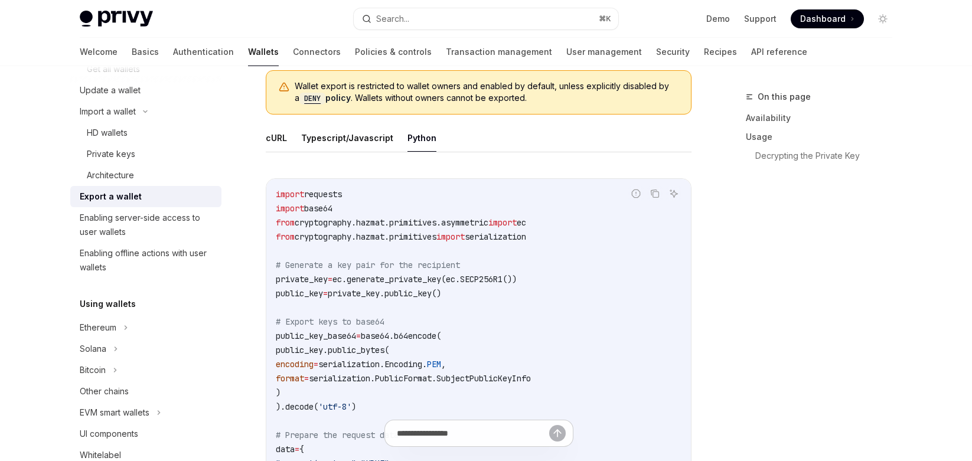
scroll to position [410, 0]
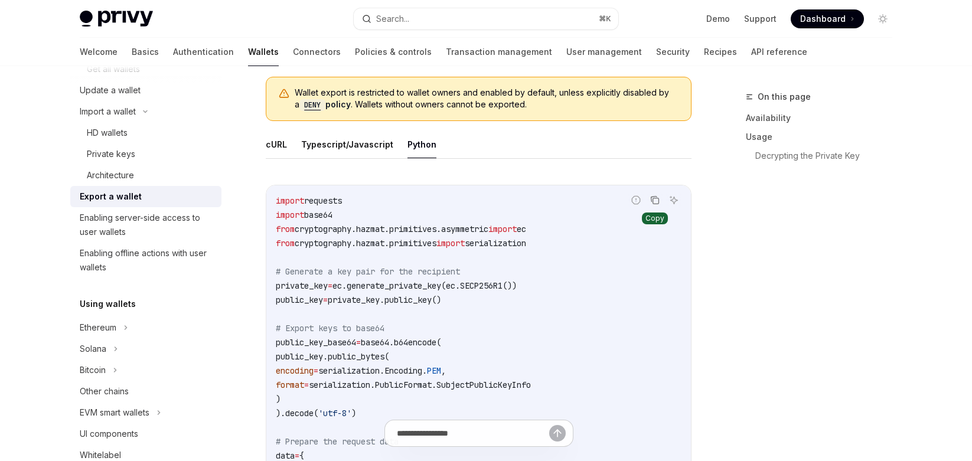
click at [653, 198] on icon "Copy the contents from the code block" at bounding box center [656, 201] width 6 height 6
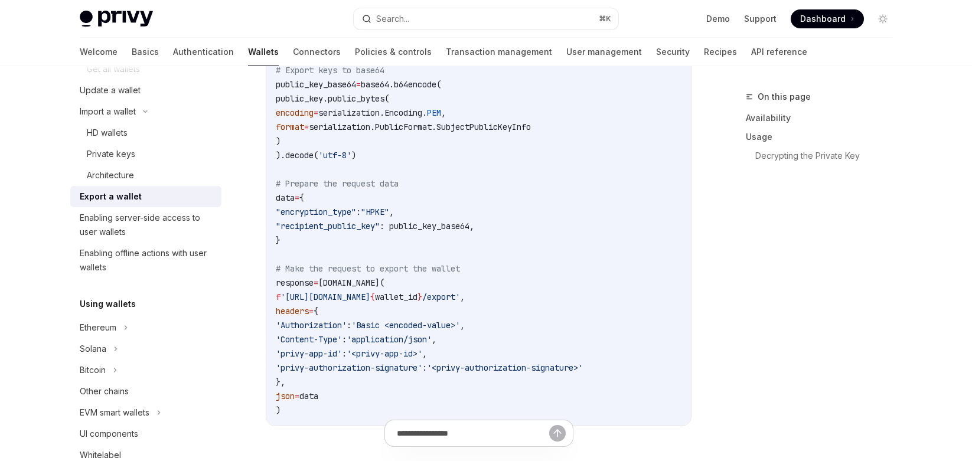
scroll to position [699, 0]
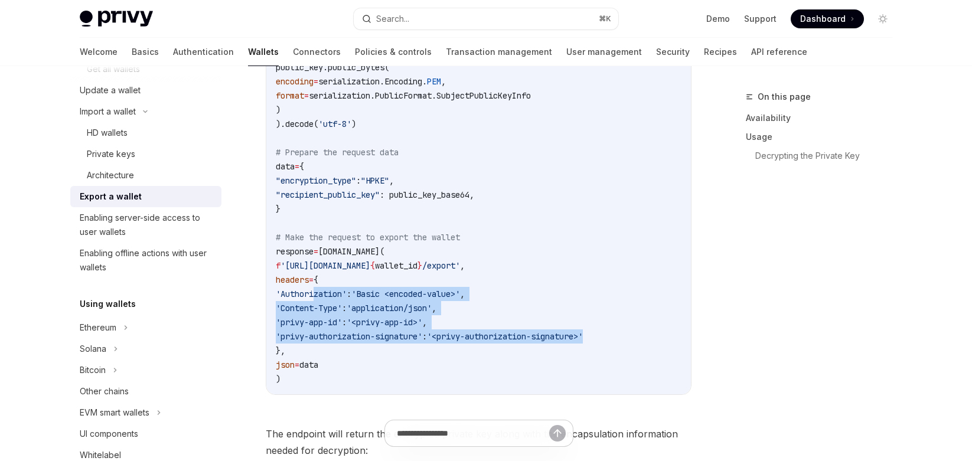
drag, startPoint x: 317, startPoint y: 293, endPoint x: 643, endPoint y: 335, distance: 328.6
click at [643, 335] on code "import requests import base64 from cryptography.hazmat.primitives.asymmetric im…" at bounding box center [479, 145] width 406 height 482
copy code "'Authorization' : 'Basic <encoded-value>' , 'Content-Type' : 'application/json'…"
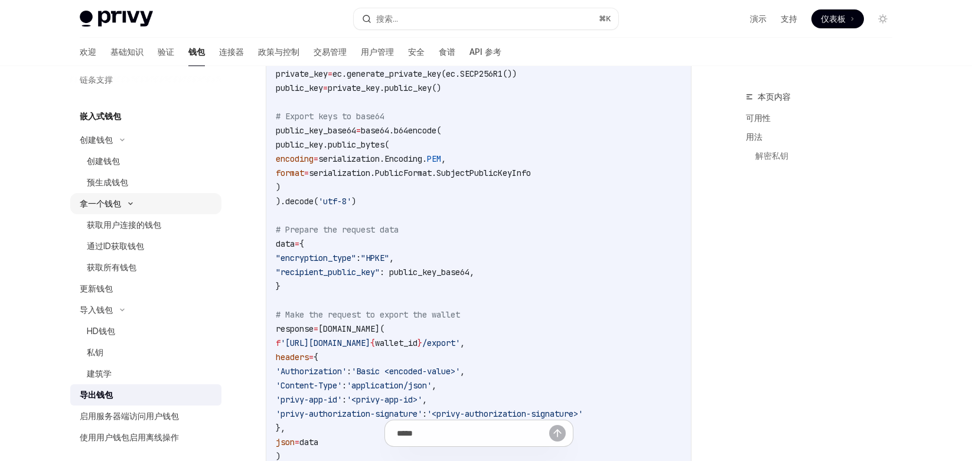
scroll to position [68, 0]
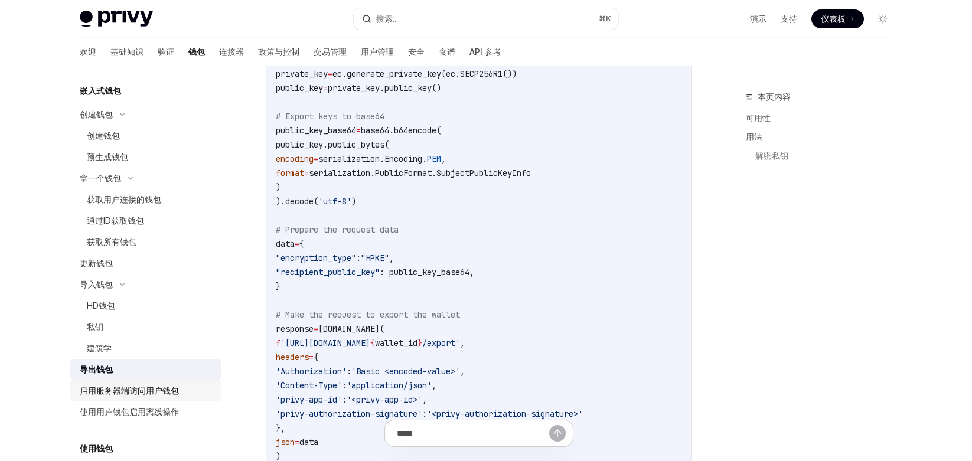
click at [186, 388] on div "启用服务器端访问用户钱包" at bounding box center [147, 391] width 135 height 14
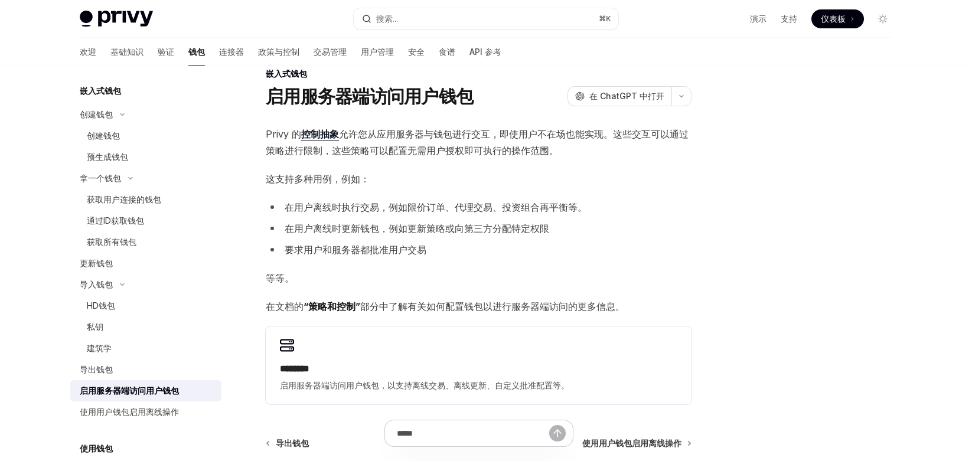
scroll to position [29, 0]
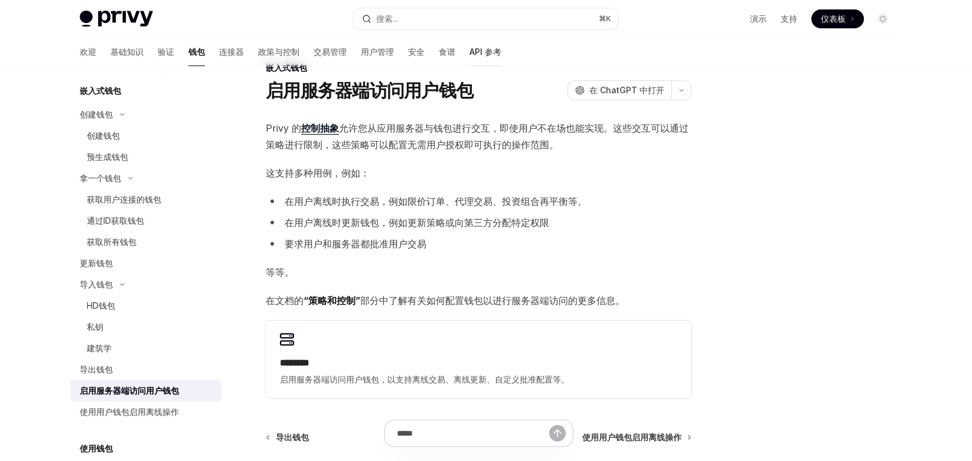
click at [469, 48] on font "API 参考" at bounding box center [485, 52] width 32 height 10
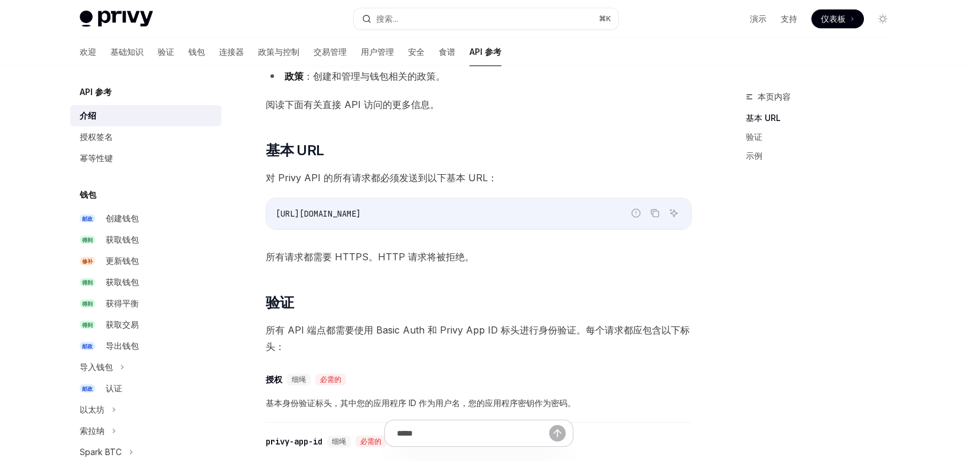
scroll to position [221, 0]
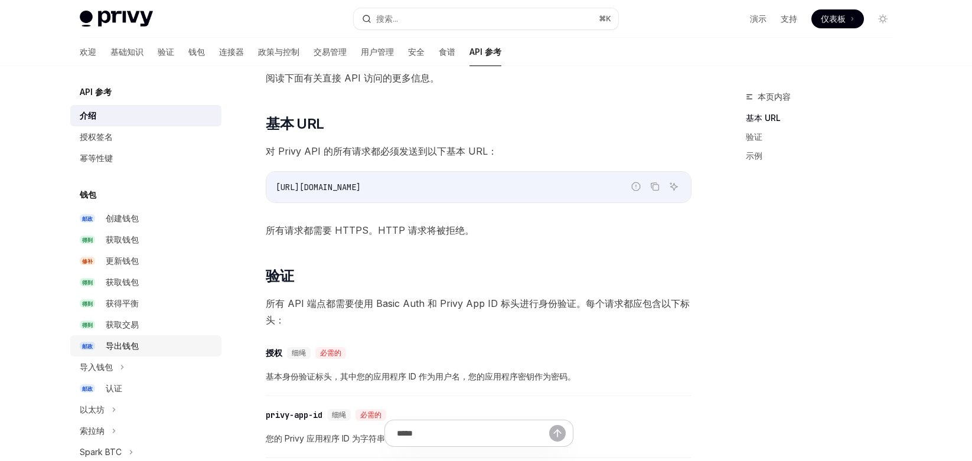
click at [146, 350] on div "导出钱包" at bounding box center [160, 346] width 109 height 14
type textarea "*"
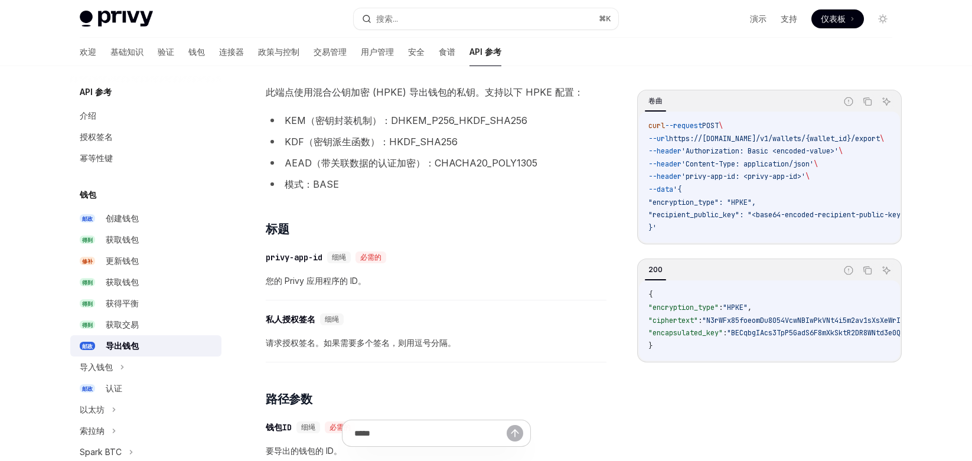
scroll to position [131, 0]
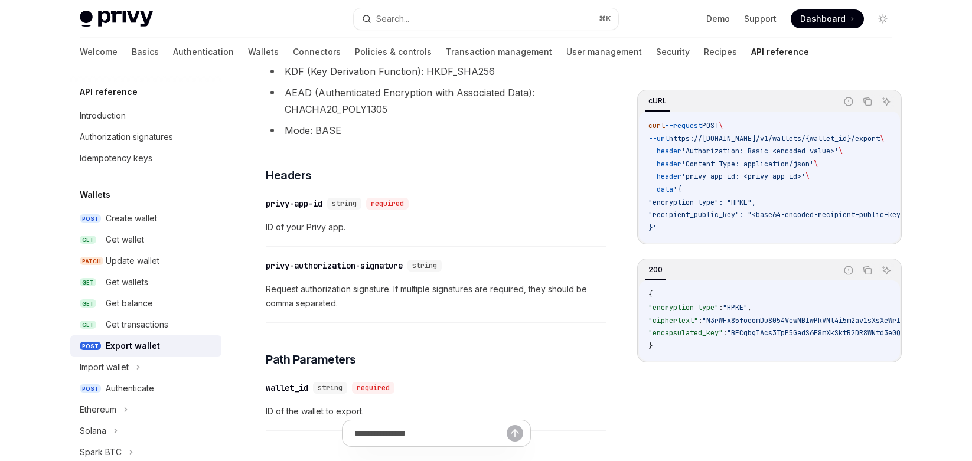
scroll to position [212, 0]
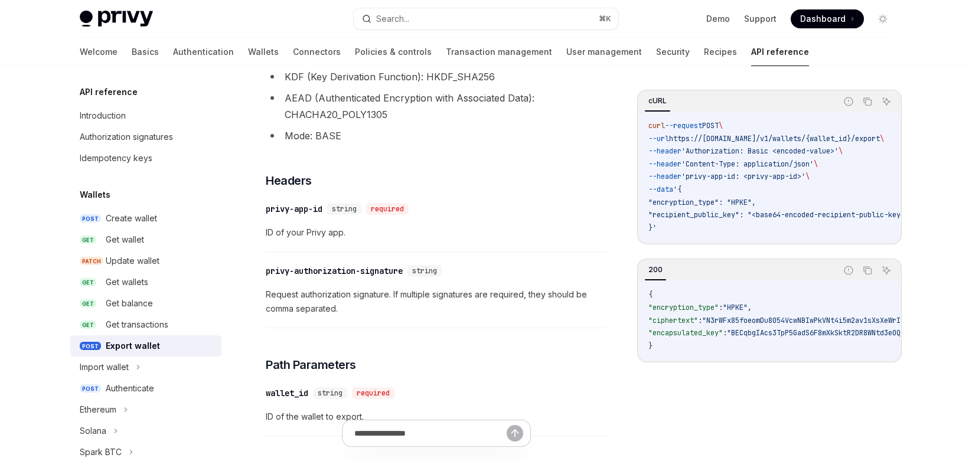
click at [782, 180] on span "'privy-app-id: <privy-app-id>'" at bounding box center [743, 176] width 124 height 9
click at [781, 181] on span "'privy-app-id: <privy-app-id>'" at bounding box center [743, 176] width 124 height 9
click at [805, 181] on span "'privy-app-id: <privy-app-id>'" at bounding box center [743, 176] width 124 height 9
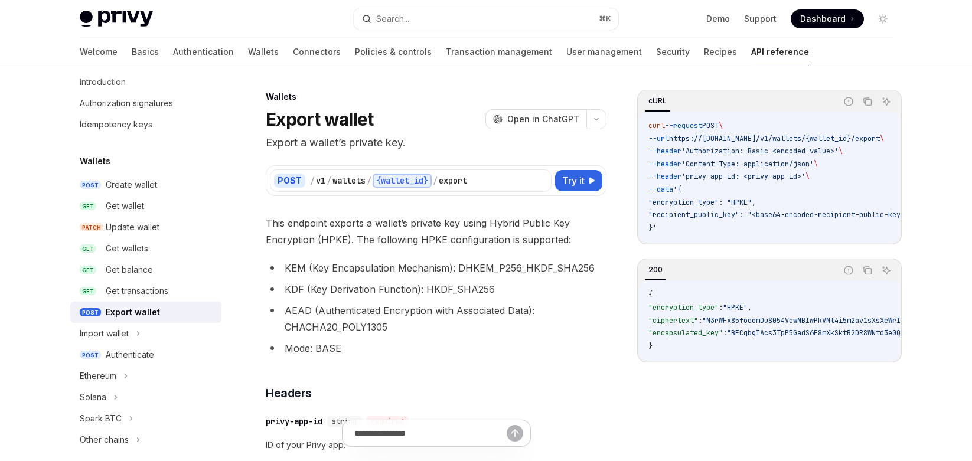
scroll to position [120, 0]
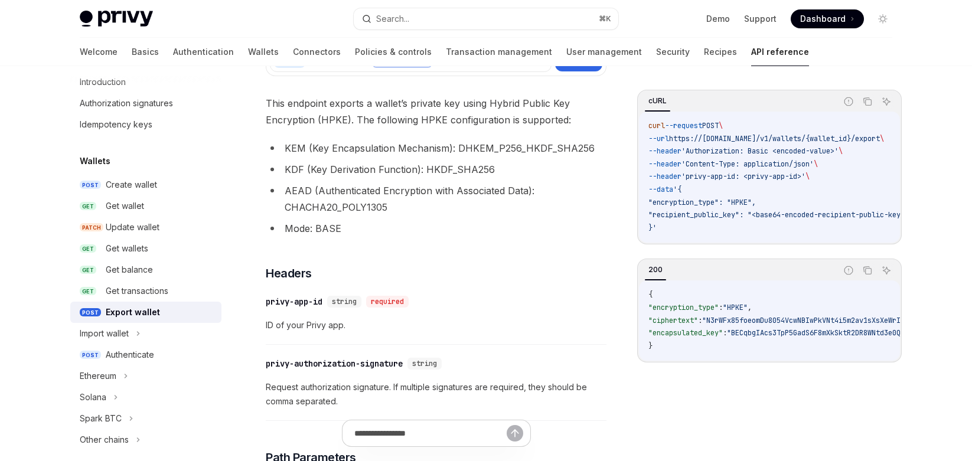
type textarea "*"
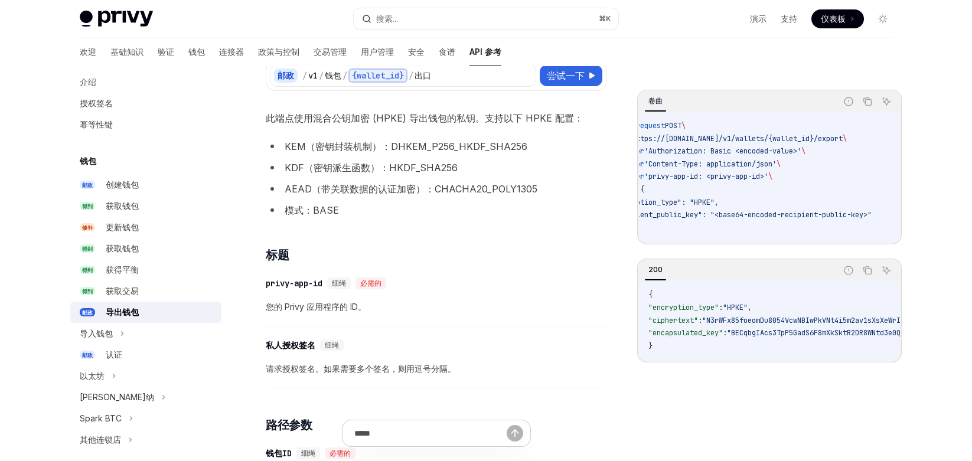
scroll to position [106, 0]
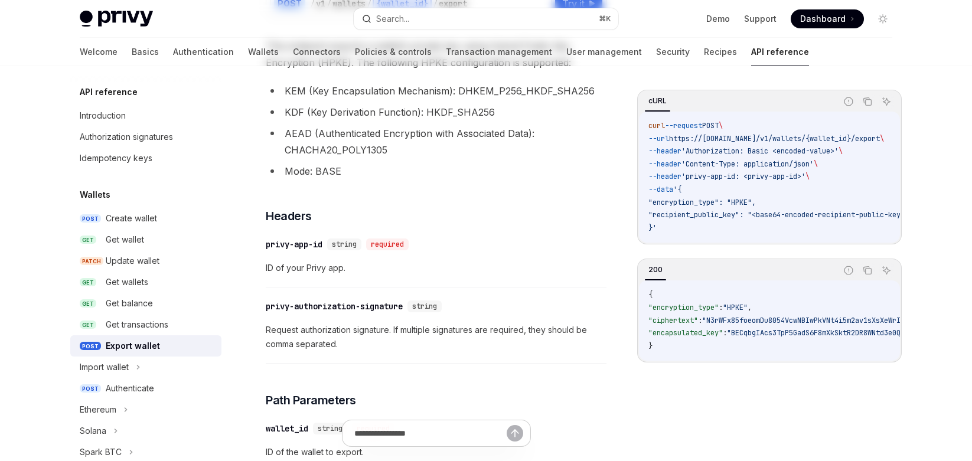
scroll to position [195, 0]
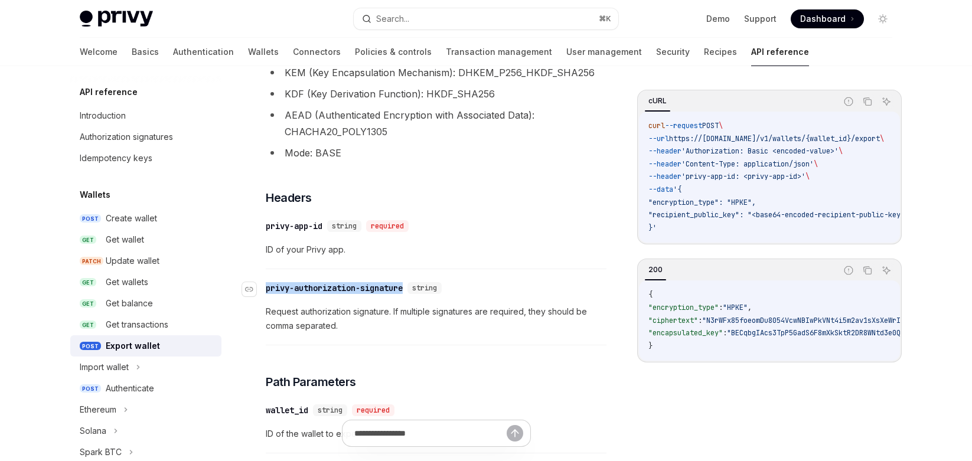
drag, startPoint x: 413, startPoint y: 286, endPoint x: 267, endPoint y: 287, distance: 145.8
click at [267, 287] on div "​ privy-authorization-signature string" at bounding box center [356, 288] width 181 height 12
copy div "privy-authorization-signature"
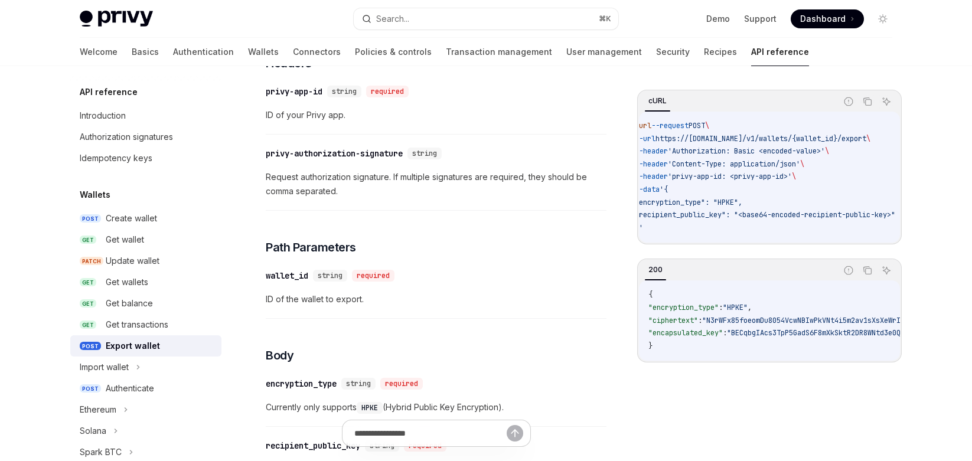
scroll to position [0, 0]
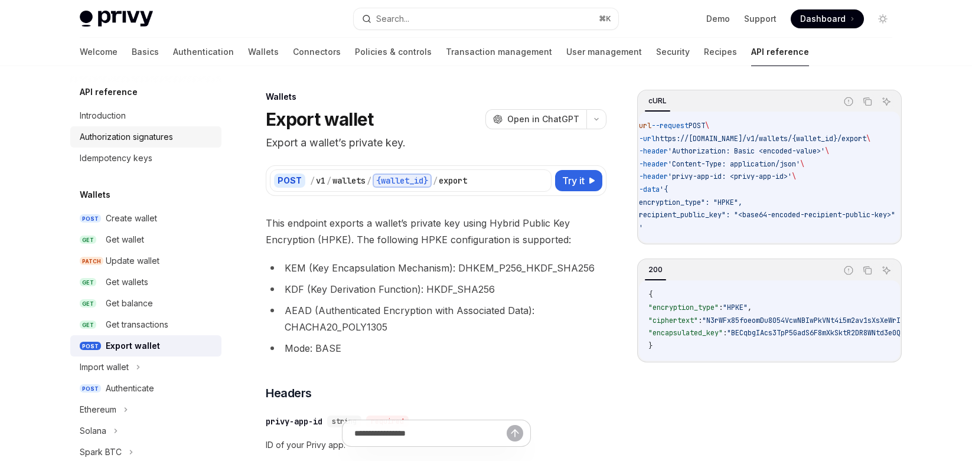
click at [161, 134] on div "Authorization signatures" at bounding box center [126, 137] width 93 height 14
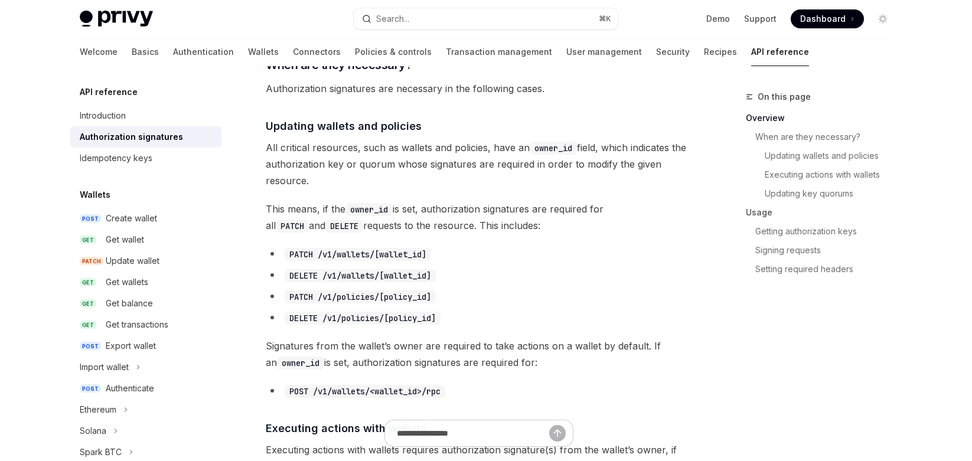
scroll to position [279, 0]
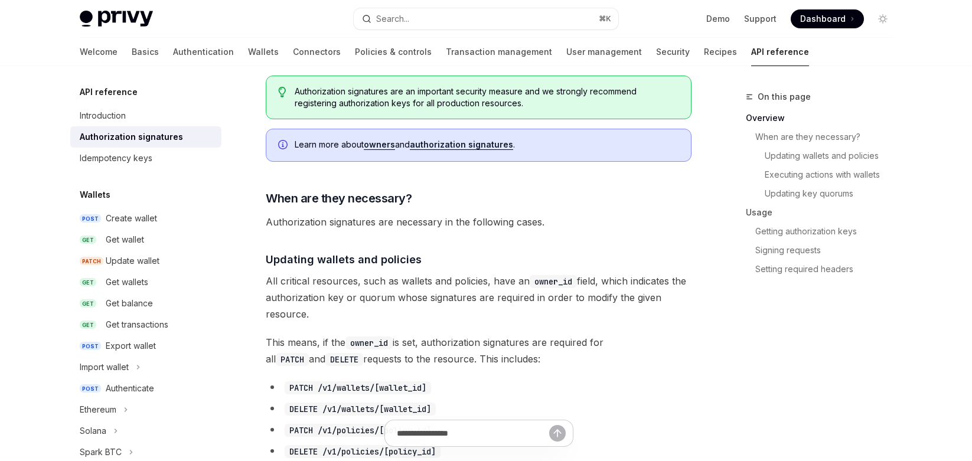
type textarea "*"
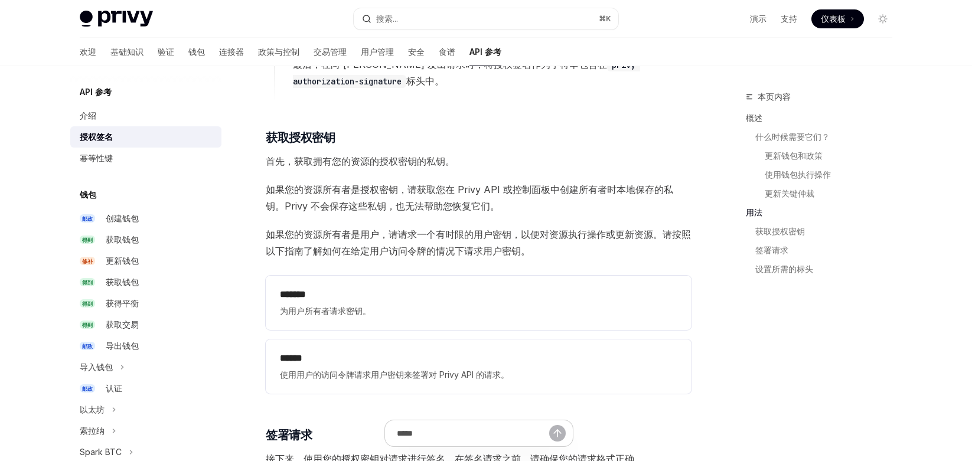
scroll to position [1103, 0]
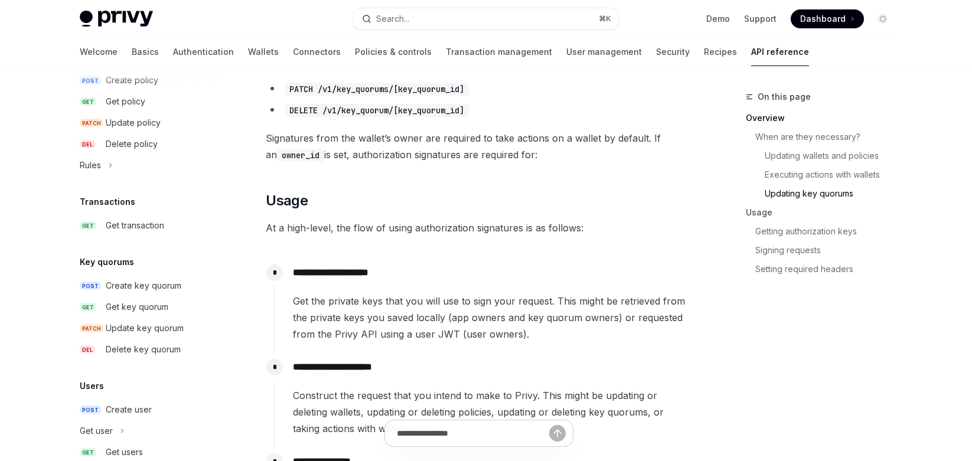
scroll to position [780, 0]
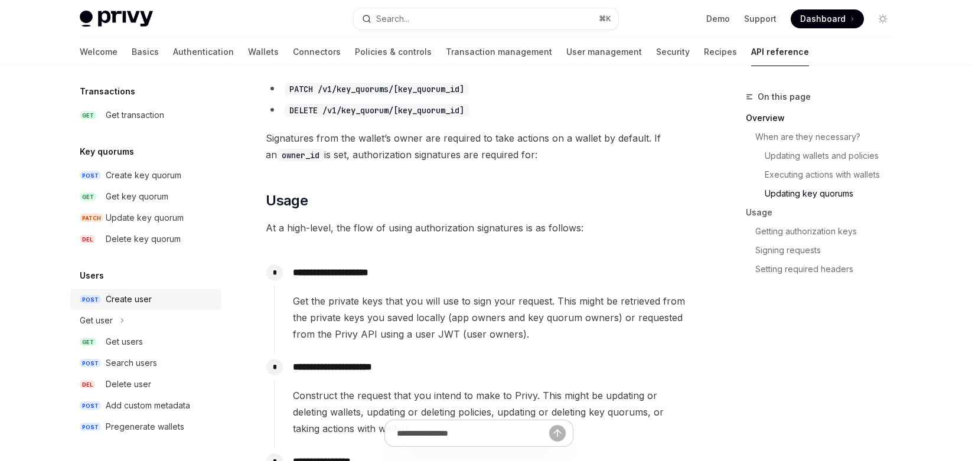
click at [151, 303] on div "Create user" at bounding box center [129, 299] width 46 height 14
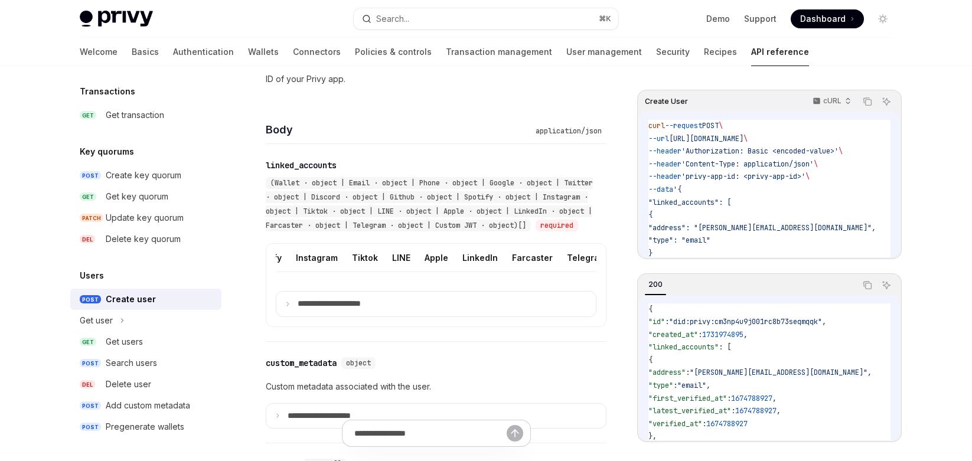
scroll to position [0, 373]
click at [569, 266] on button "Custom JWT" at bounding box center [592, 258] width 54 height 28
type textarea "*"
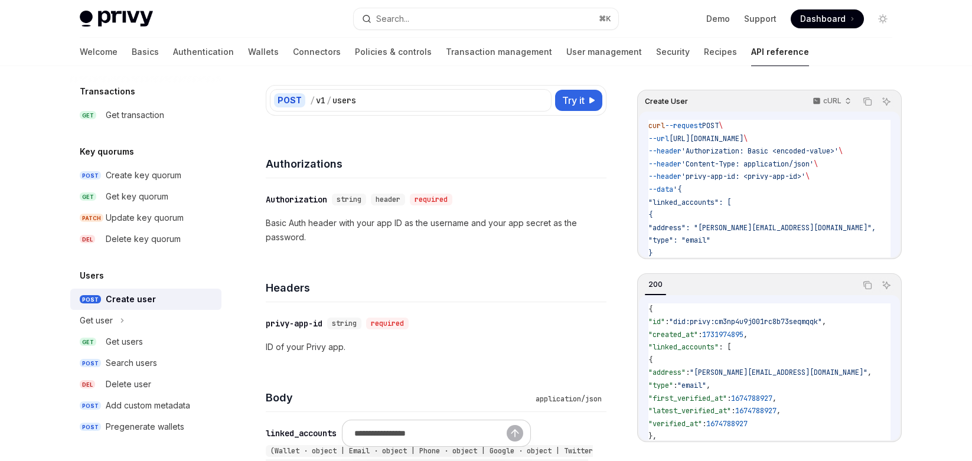
scroll to position [217, 0]
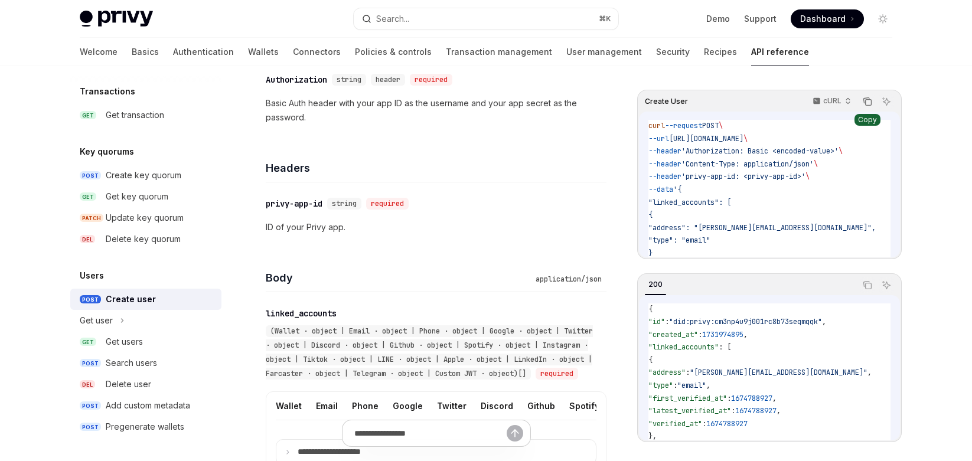
click at [867, 103] on icon "Copy the contents from the code block" at bounding box center [866, 101] width 9 height 9
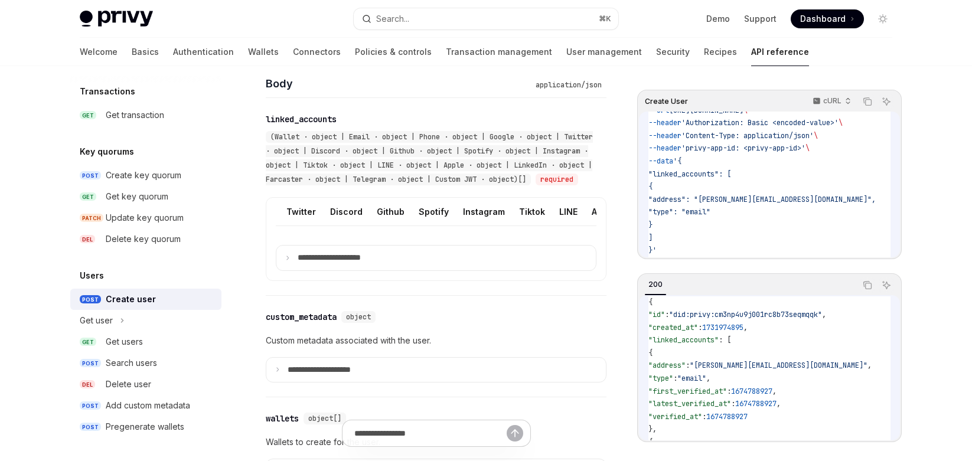
scroll to position [0, 373]
click at [565, 225] on button "Custom JWT" at bounding box center [592, 212] width 54 height 28
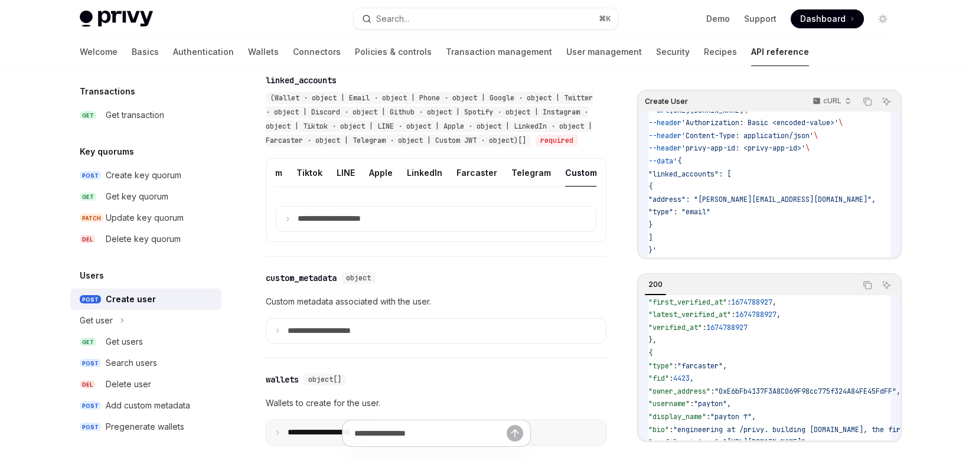
scroll to position [362, 0]
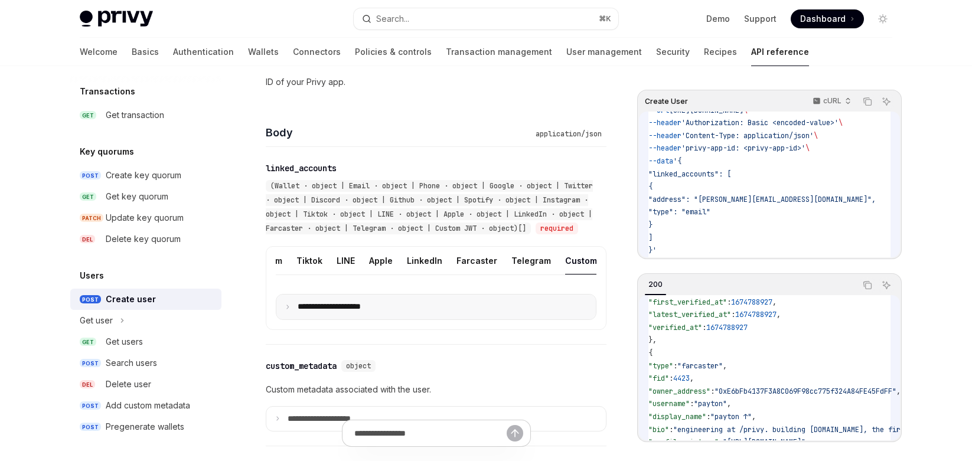
click at [290, 310] on icon at bounding box center [288, 307] width 6 height 6
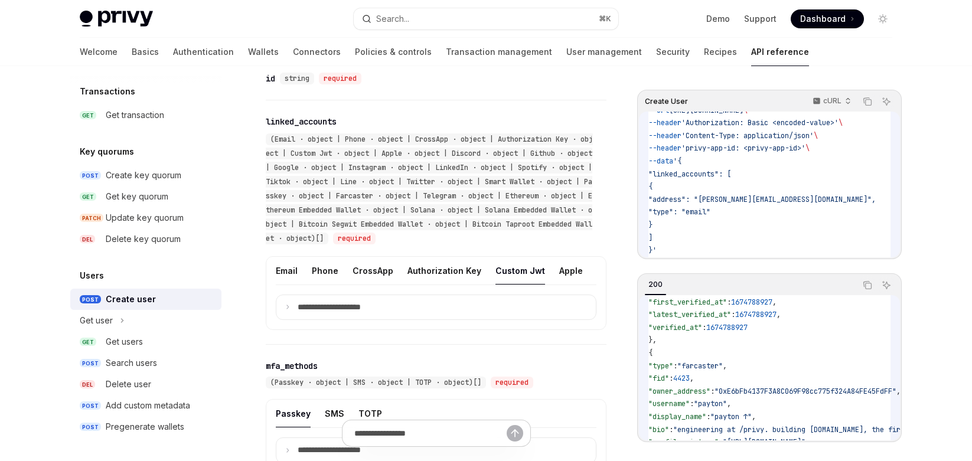
scroll to position [1054, 0]
click at [527, 284] on button "Custom Jwt" at bounding box center [520, 270] width 50 height 28
click at [285, 309] on icon at bounding box center [288, 306] width 6 height 6
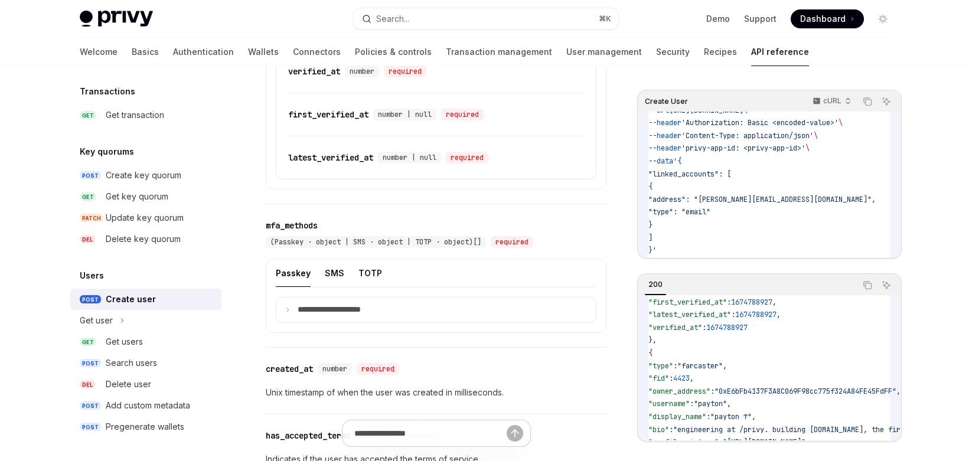
scroll to position [1464, 0]
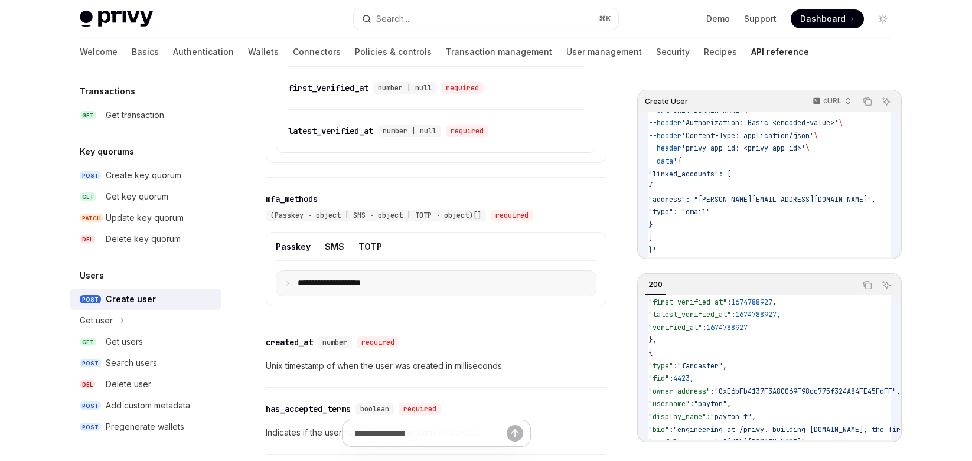
click at [290, 296] on summary "**********" at bounding box center [435, 283] width 319 height 25
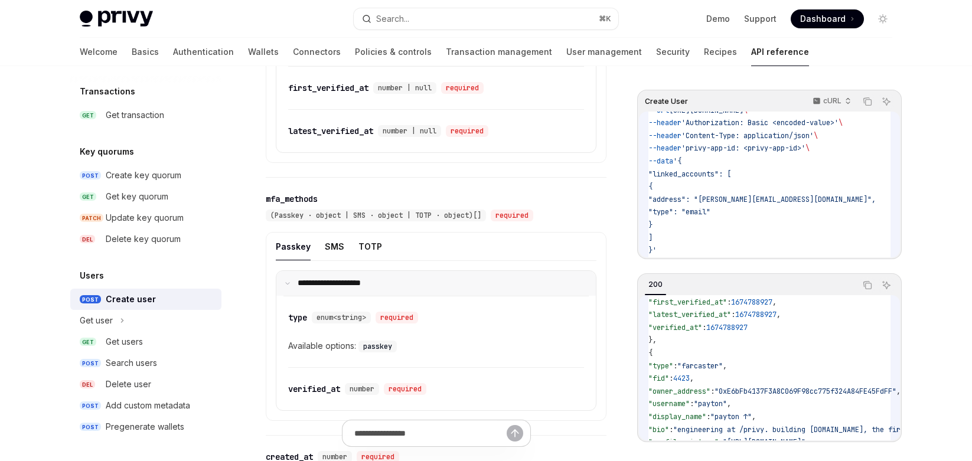
click at [290, 296] on summary "**********" at bounding box center [435, 283] width 319 height 25
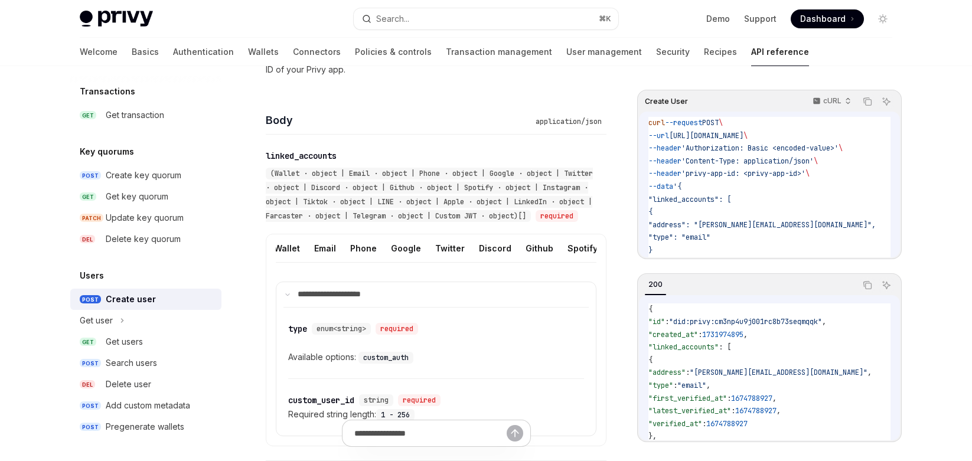
scroll to position [0, 0]
click at [440, 262] on button "Twitter" at bounding box center [452, 248] width 30 height 28
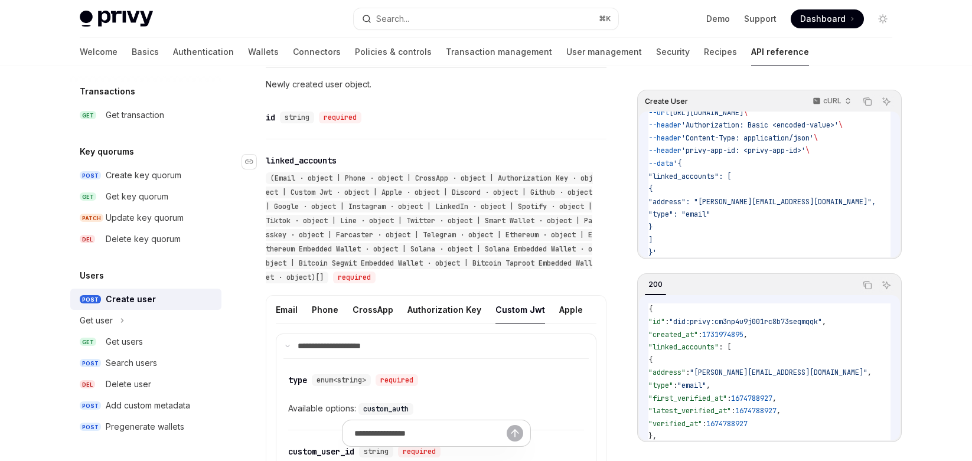
scroll to position [1141, 0]
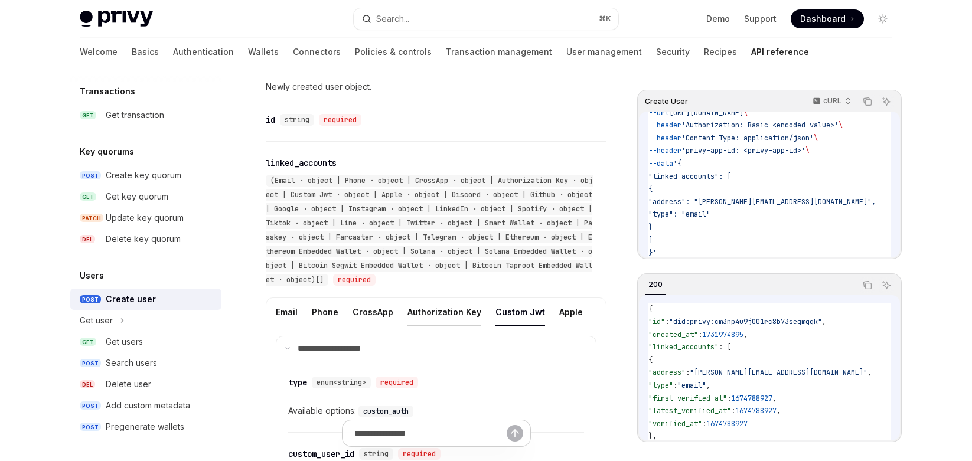
click at [416, 326] on button "Authorization Key" at bounding box center [444, 312] width 74 height 28
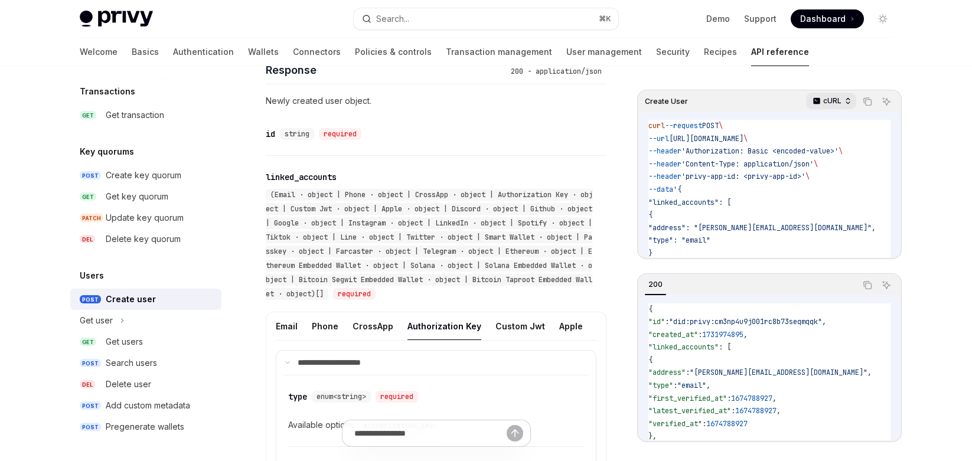
click at [852, 105] on div "cURL" at bounding box center [831, 101] width 50 height 17
click at [829, 145] on div "Python" at bounding box center [805, 139] width 94 height 17
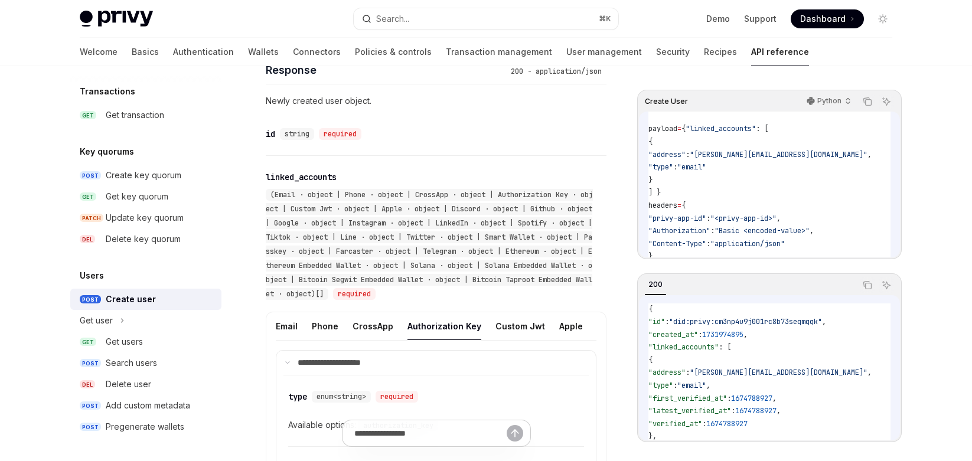
scroll to position [60, 0]
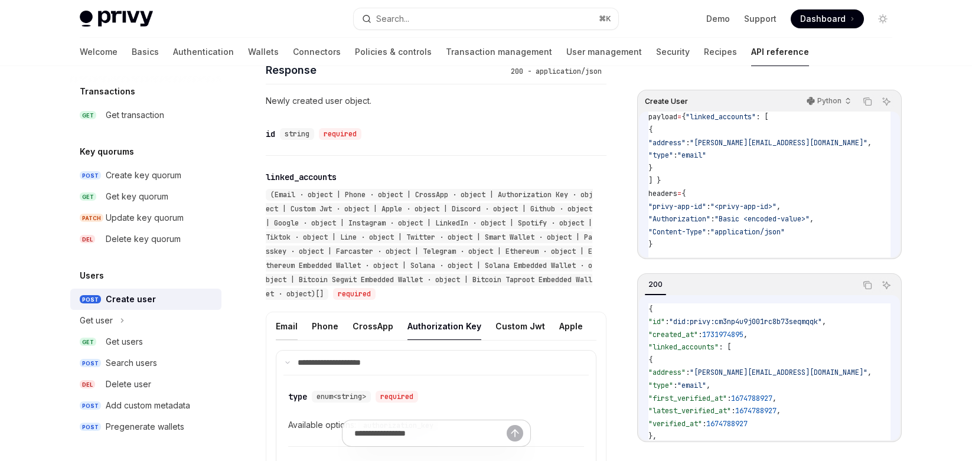
click at [285, 340] on button "Email" at bounding box center [287, 326] width 22 height 28
click at [491, 340] on button "Twitter" at bounding box center [506, 326] width 30 height 28
click at [485, 341] on ul "Email Phone CrossApp Authorization Key Custom Jwt Apple Discord Github Google I…" at bounding box center [436, 326] width 321 height 28
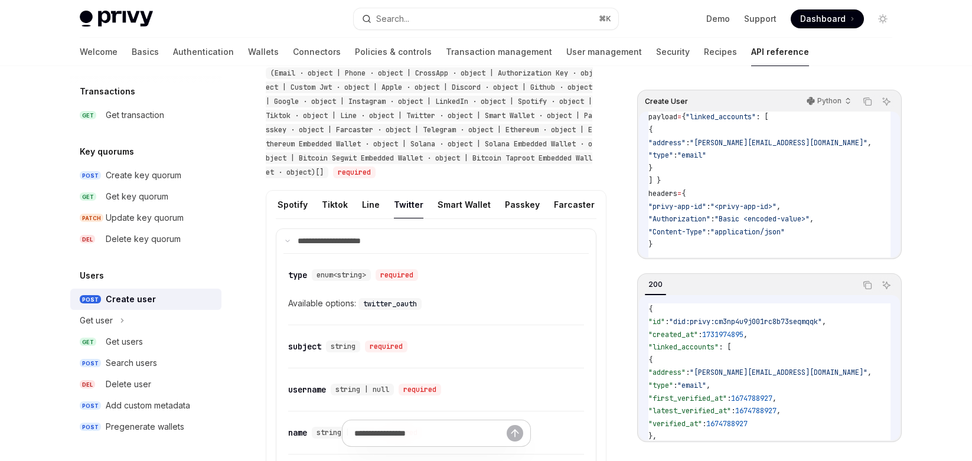
scroll to position [0, 548]
click at [404, 218] on button "Twitter" at bounding box center [419, 205] width 30 height 28
type textarea "*"
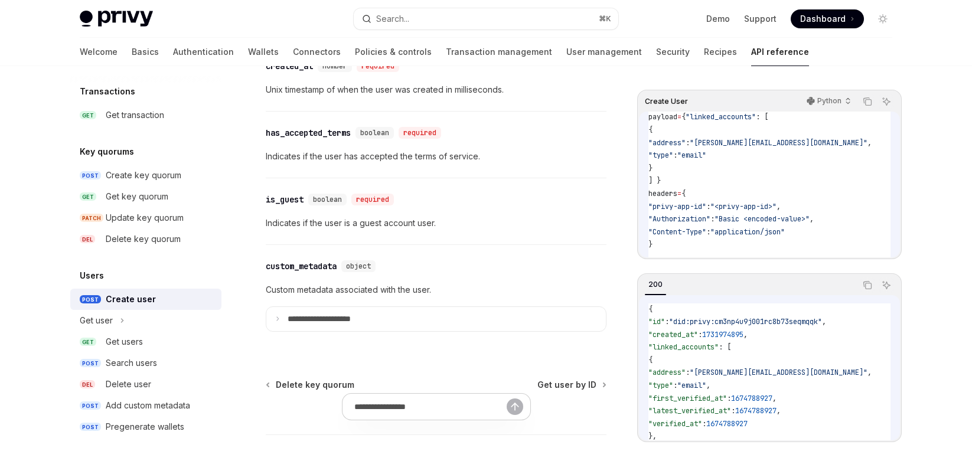
scroll to position [2106, 0]
